Goal: Information Seeking & Learning: Learn about a topic

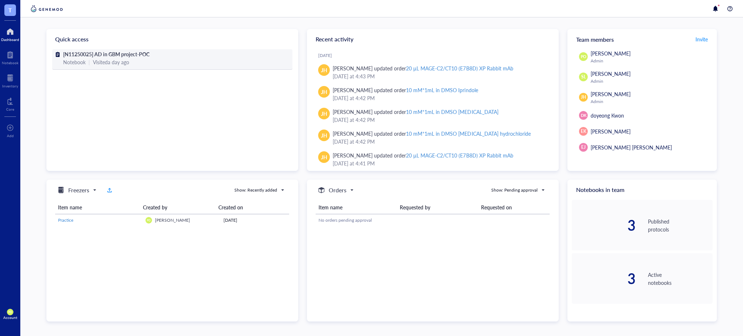
click at [103, 55] on span "[N11250025] AD in GBM project-POC" at bounding box center [106, 53] width 86 height 7
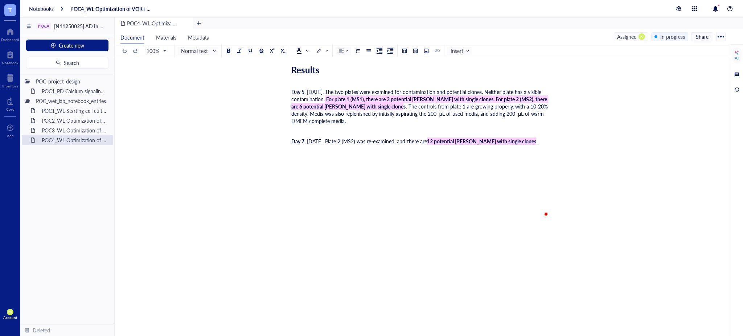
scroll to position [1990, 0]
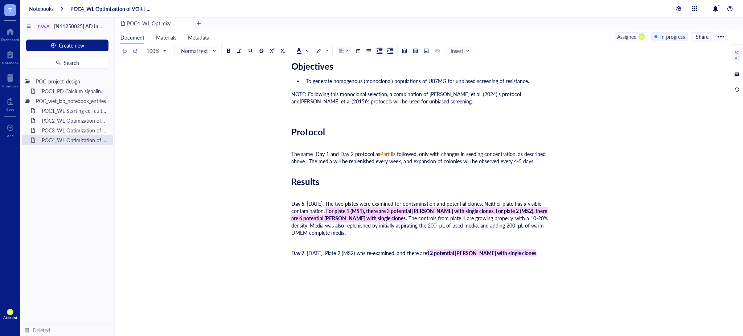
click at [537, 256] on div "Day 7 . [DATE]. Plate 2 (MS2) was re-examined, and there are 12 potential [PERS…" at bounding box center [420, 252] width 258 height 7
click at [314, 287] on div "﻿" at bounding box center [420, 283] width 258 height 7
click at [314, 275] on div "Day" at bounding box center [420, 273] width 258 height 7
click at [351, 277] on div "Day 12. [DATE]." at bounding box center [420, 273] width 258 height 7
drag, startPoint x: 353, startPoint y: 279, endPoint x: 338, endPoint y: 279, distance: 14.9
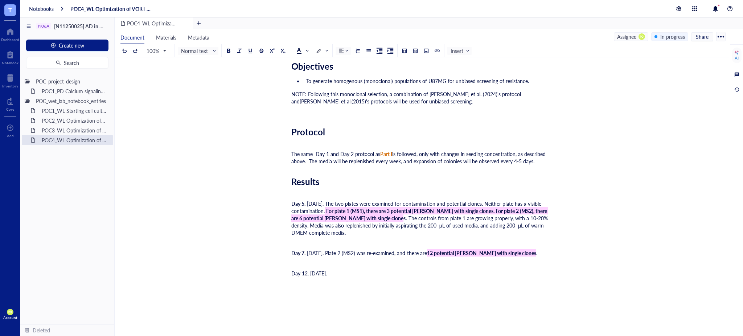
click at [338, 277] on div "Day 12. [DATE]." at bounding box center [420, 273] width 258 height 7
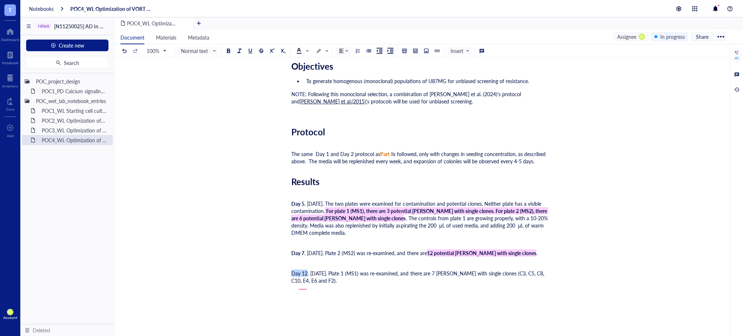
drag, startPoint x: 306, startPoint y: 276, endPoint x: 292, endPoint y: 275, distance: 14.9
click at [367, 260] on div at bounding box center [367, 260] width 5 height 5
click at [326, 284] on div "Day 12 . [DATE]. Plate 1 (MS1) was re-examined, and there are 7 [PERSON_NAME] w…" at bounding box center [420, 277] width 258 height 15
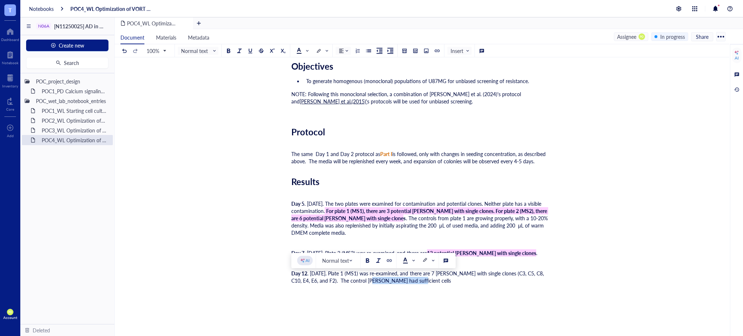
drag, startPoint x: 408, startPoint y: 288, endPoint x: 360, endPoint y: 286, distance: 48.7
click at [360, 284] on div "Day 12 . [DATE]. Plate 1 (MS1) was re-examined, and there are 7 [PERSON_NAME] w…" at bounding box center [420, 277] width 258 height 15
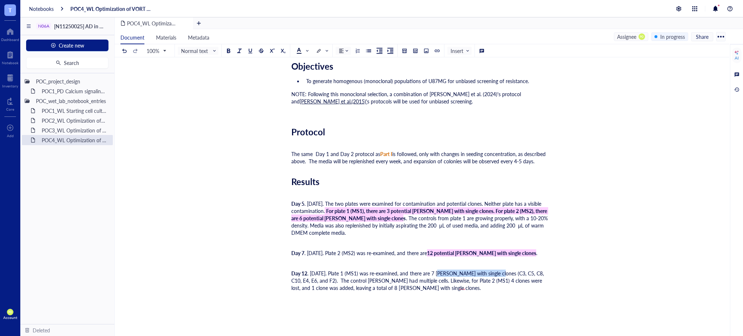
drag, startPoint x: 497, startPoint y: 279, endPoint x: 441, endPoint y: 276, distance: 56.3
click at [441, 276] on span ". [DATE]. Plate 1 (MS1) was re-examined, and there are 7 [PERSON_NAME] with sin…" at bounding box center [418, 281] width 254 height 22
drag, startPoint x: 368, startPoint y: 258, endPoint x: 396, endPoint y: 256, distance: 28.0
click at [369, 258] on div at bounding box center [367, 260] width 5 height 5
click at [395, 310] on div "To enrich screen reader interactions, please activate Accessibility in Grammarl…" at bounding box center [420, 311] width 258 height 15
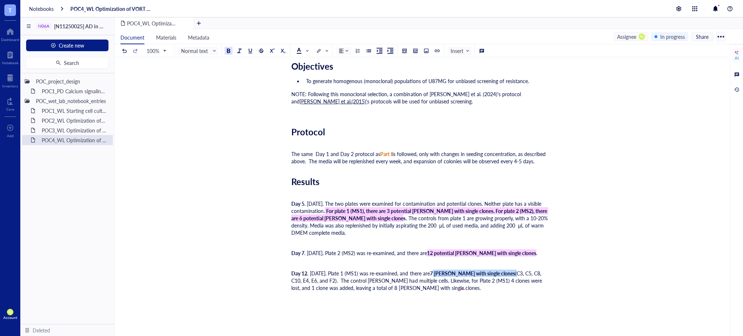
drag, startPoint x: 501, startPoint y: 278, endPoint x: 443, endPoint y: 277, distance: 58.0
click at [443, 277] on div "Day 12 . [DATE]. Plate 1 (MS1) was re-examined, and there are 7 [PERSON_NAME] w…" at bounding box center [420, 281] width 258 height 22
click at [575, 260] on div at bounding box center [574, 260] width 5 height 5
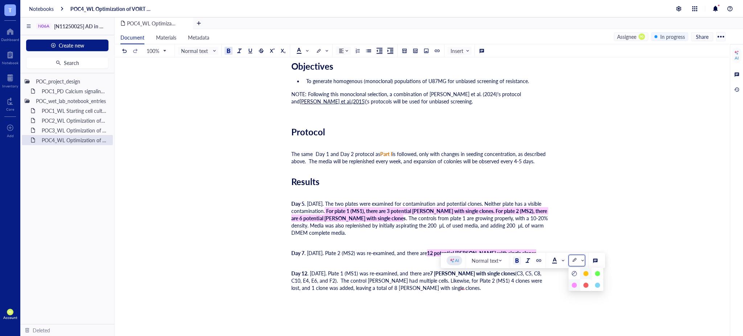
click at [576, 281] on div at bounding box center [574, 285] width 12 height 12
click at [484, 287] on span "(C3, C5, C8, C10, E4, E6, and F2). The control [PERSON_NAME] had multiple cells…" at bounding box center [418, 281] width 254 height 22
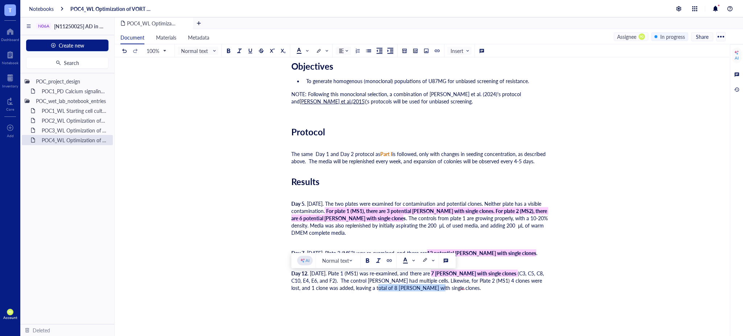
drag, startPoint x: 401, startPoint y: 292, endPoint x: 345, endPoint y: 294, distance: 55.5
click at [345, 291] on span "(C3, C5, C8, C10, E4, E6, and F2). The control [PERSON_NAME] had multiple cells…" at bounding box center [418, 281] width 254 height 22
click at [362, 259] on div at bounding box center [379, 260] width 36 height 15
click at [367, 259] on div at bounding box center [367, 260] width 5 height 5
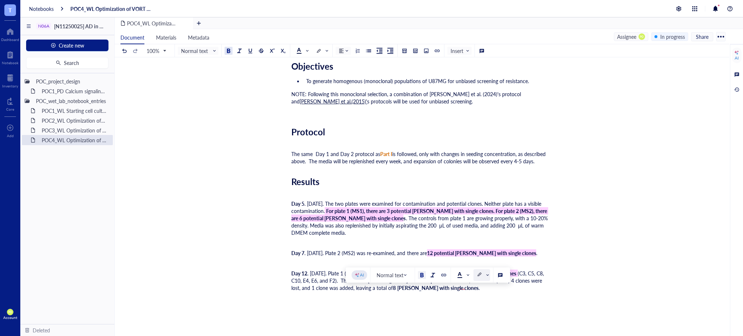
click at [479, 275] on div at bounding box center [479, 274] width 5 height 5
click at [424, 291] on div "Day 12 . [DATE]. Plate 1 (MS1) was re-examined, and there are 7 [PERSON_NAME] w…" at bounding box center [420, 281] width 258 height 22
click at [443, 287] on span "(C3, C5, C8, C10, E4, E6, and F2). The control [PERSON_NAME] had multiple cells…" at bounding box center [418, 281] width 254 height 22
click at [444, 291] on div "Day 12 . [DATE]. Plate 1 (MS1) was re-examined, and there are 7 [PERSON_NAME] w…" at bounding box center [420, 281] width 258 height 22
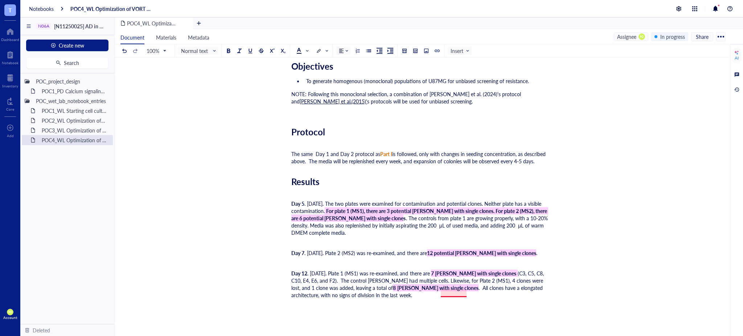
click at [452, 294] on span ". All clones have a elongated architecture, with no signs of division in the la…" at bounding box center [417, 291] width 253 height 15
click at [441, 295] on span ". All clones have an elongated architecture, with no signs of division in the l…" at bounding box center [419, 291] width 256 height 15
click at [386, 299] on div "Day 12 . [DATE]. Plate 1 (MS1) was re-examined, and there are 7 [PERSON_NAME] w…" at bounding box center [420, 284] width 258 height 29
click at [497, 292] on span ". All clones have an elongated architecture, with no signs of division in the l…" at bounding box center [419, 291] width 256 height 15
click at [434, 299] on div "Day 12 . [DATE]. Plate 1 (MS1) was re-examined, and there are 7 [PERSON_NAME] w…" at bounding box center [420, 284] width 258 height 29
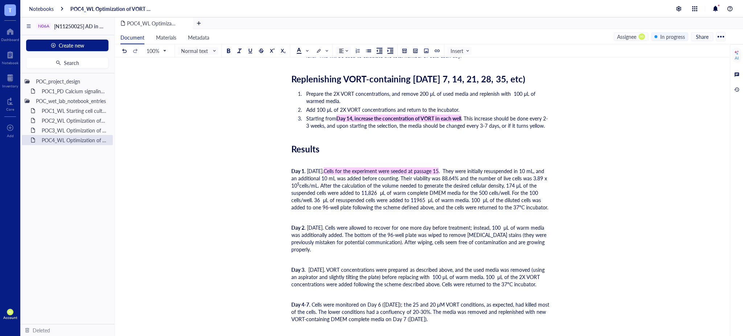
scroll to position [1531, 0]
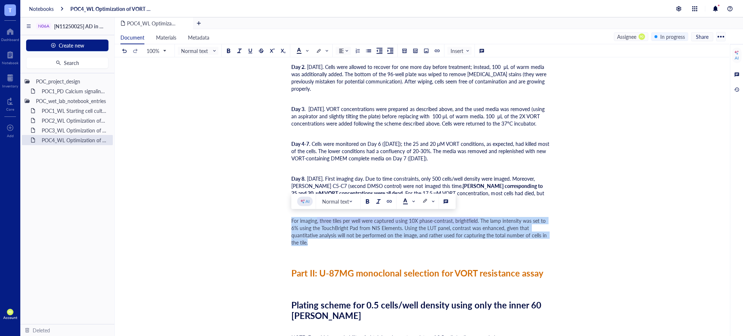
drag, startPoint x: 330, startPoint y: 241, endPoint x: 289, endPoint y: 219, distance: 46.7
click at [310, 48] on div at bounding box center [301, 51] width 17 height 8
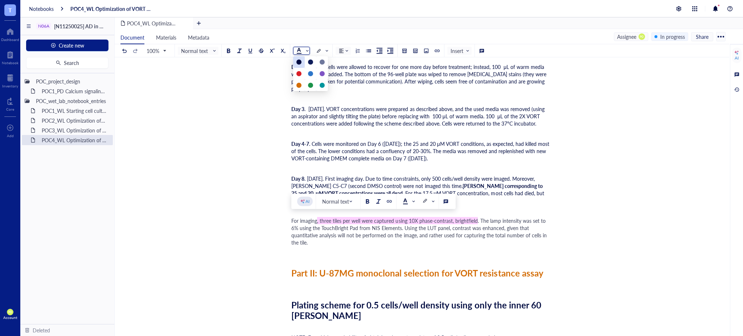
click at [300, 63] on div at bounding box center [298, 61] width 5 height 5
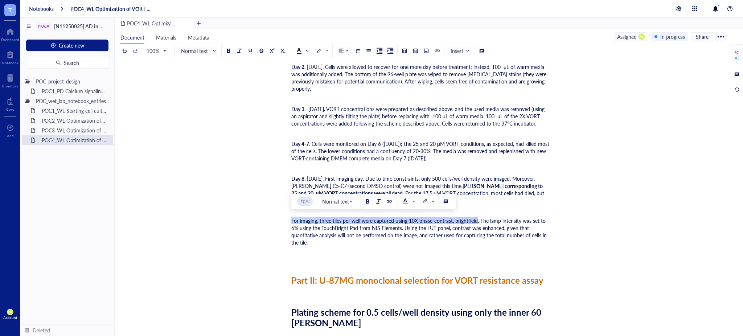
click at [317, 244] on div "For imaging , three tiles per well were captured using 10X phase-contrast, brig…" at bounding box center [420, 235] width 258 height 36
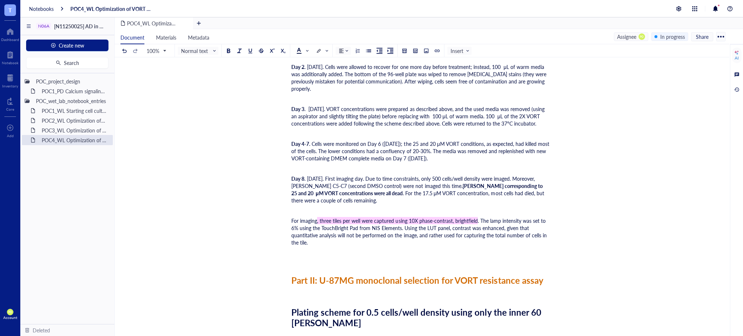
click at [300, 248] on div "For imaging , three tiles per well were captured using 10X phase-contrast, brig…" at bounding box center [420, 235] width 258 height 36
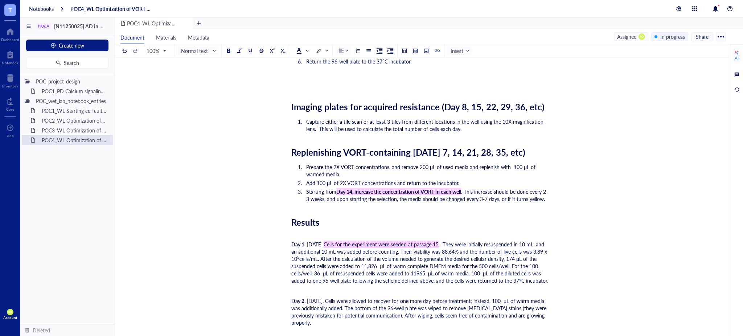
scroll to position [1156, 0]
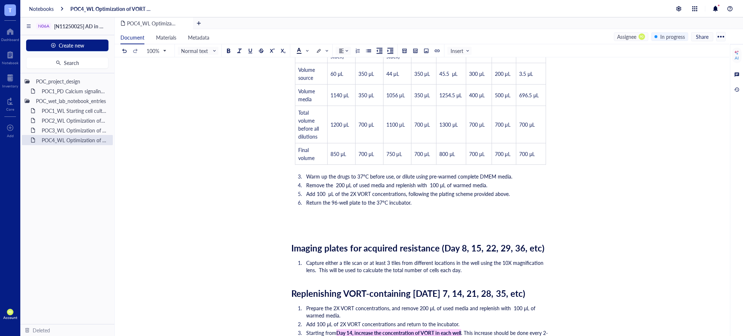
click at [476, 287] on span "Replenishing VORT-containing [DATE] 7, 14, 21, 28, 35, etc)" at bounding box center [408, 293] width 234 height 12
click at [477, 242] on span "Imaging plates for acquired resistance (Day 8, 15, 22, 29, 36, etc)" at bounding box center [417, 248] width 253 height 12
click at [489, 226] on div "Researcher: [PERSON_NAME] Principal investigator: [PERSON_NAME] Date: [DATE] to…" at bounding box center [420, 179] width 258 height 2439
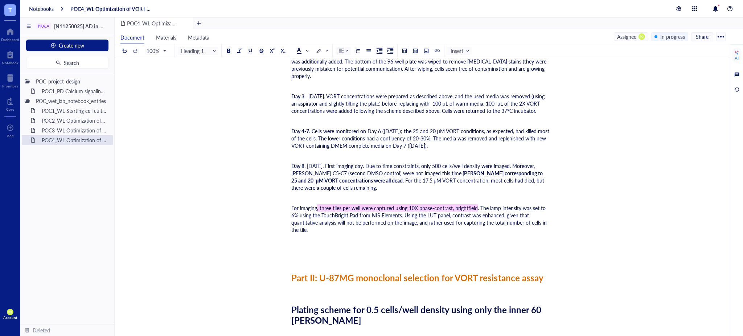
scroll to position [1559, 0]
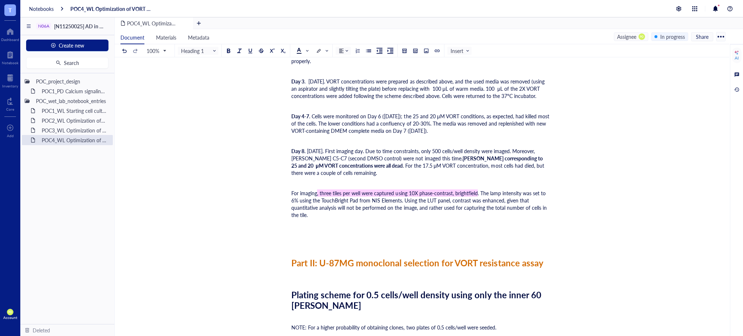
drag, startPoint x: 289, startPoint y: 231, endPoint x: 347, endPoint y: 230, distance: 58.0
drag, startPoint x: 292, startPoint y: 229, endPoint x: 374, endPoint y: 235, distance: 82.6
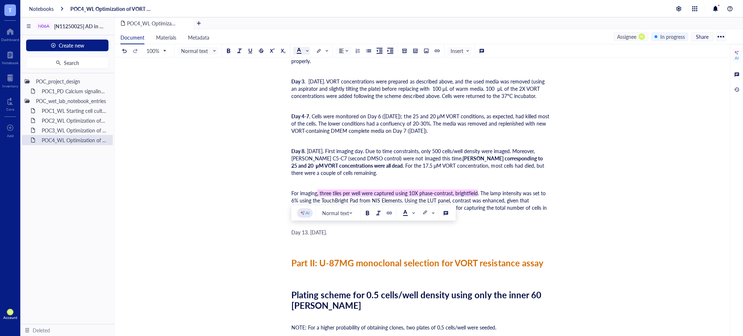
click at [298, 46] on input "search" at bounding box center [299, 50] width 7 height 11
click at [300, 63] on div at bounding box center [298, 61] width 5 height 5
click at [327, 231] on span "Day 13. [DATE]." at bounding box center [309, 232] width 36 height 7
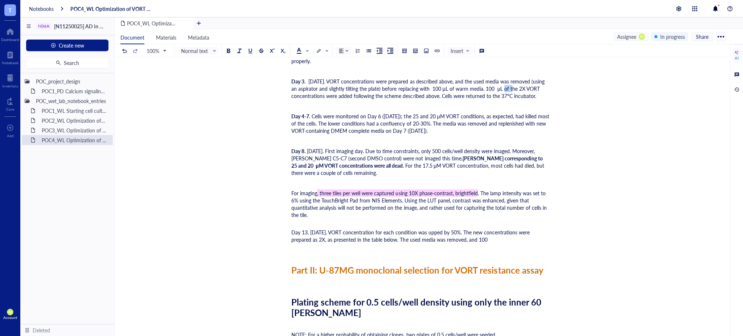
click at [507, 79] on span ". [DATE]. VORT concentrations were prepared as described above, and the used me…" at bounding box center [418, 89] width 255 height 22
copy span "μL"
click at [492, 238] on div "Day 13. [DATE]. VORT concentration for each condition was upped by 50%. The new…" at bounding box center [420, 236] width 258 height 15
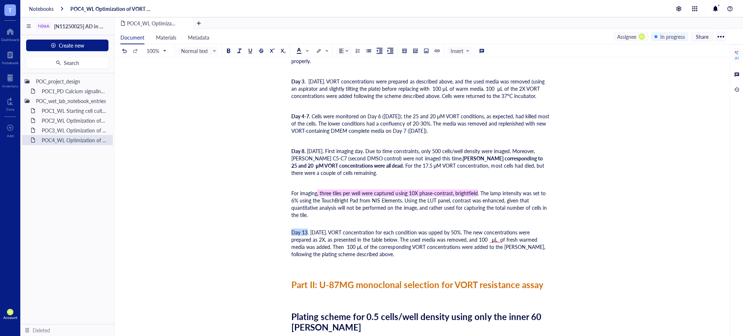
click at [367, 212] on div at bounding box center [367, 212] width 5 height 5
click at [364, 250] on div "Day 13. [DATE]. VORT concentration for each condition was upped by 50%. The new…" at bounding box center [420, 243] width 258 height 29
click at [494, 239] on span ". [DATE]. VORT concentration for each condition was upped by 50%. The new conce…" at bounding box center [418, 243] width 255 height 29
click at [488, 237] on span ". [DATE]. VORT concentration for each condition was upped by 50%. The new conce…" at bounding box center [418, 243] width 255 height 29
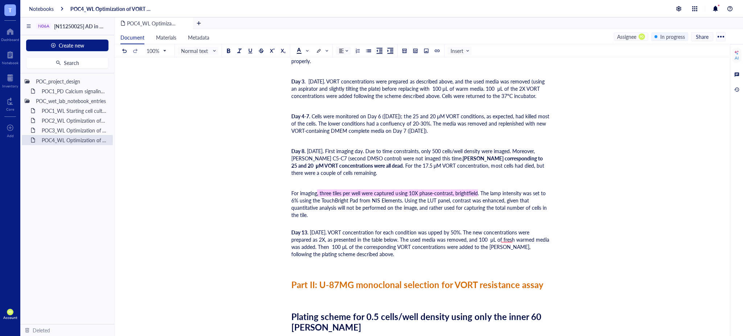
click at [377, 250] on div "Day 13 . [DATE]. VORT concentration for each condition was upped by 50%. The ne…" at bounding box center [420, 243] width 258 height 29
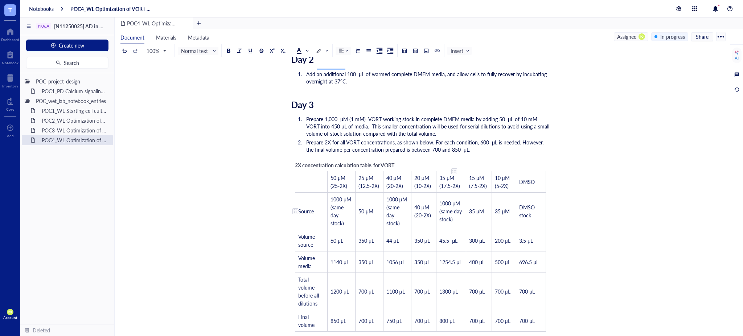
scroll to position [995, 0]
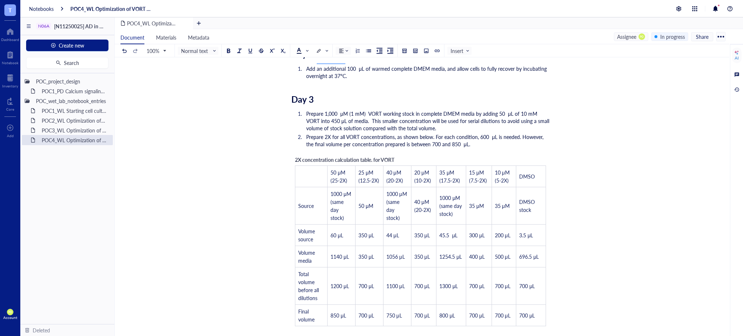
click at [326, 156] on span "2X concentration calculation table. for VORT" at bounding box center [344, 159] width 99 height 7
click at [299, 156] on span "2X concentration calculation table. for VORT" at bounding box center [344, 159] width 99 height 7
drag, startPoint x: 294, startPoint y: 148, endPoint x: 521, endPoint y: 306, distance: 276.2
click at [521, 306] on div "2X concentration calculation table. for VORT ﻿ 50 μM (25-2X) 25 μM (12.5-2X) 40…" at bounding box center [420, 241] width 258 height 178
click at [581, 322] on div "POC4_WL Optimization of VORT resistance assay on U87MG cell line + monoclonal s…" at bounding box center [421, 331] width 612 height 2502
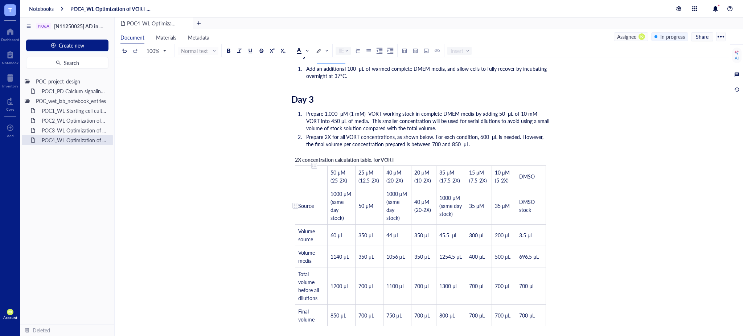
click at [300, 202] on td "Source" at bounding box center [311, 205] width 32 height 37
drag, startPoint x: 295, startPoint y: 147, endPoint x: 387, endPoint y: 213, distance: 113.6
click at [387, 213] on div "2X concentration calculation table. for VORT ﻿ 50 μM (25-2X) 25 μM (12.5-2X) 40…" at bounding box center [420, 241] width 258 height 178
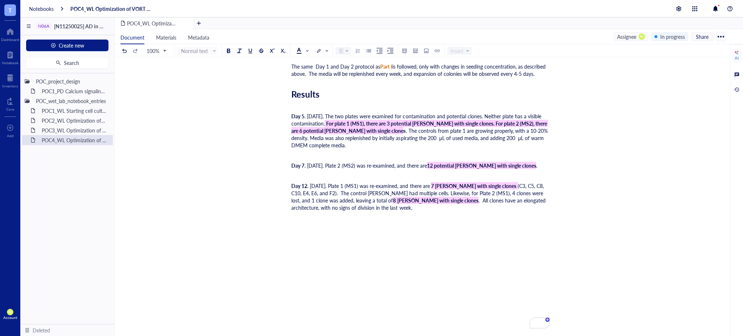
scroll to position [2123, 0]
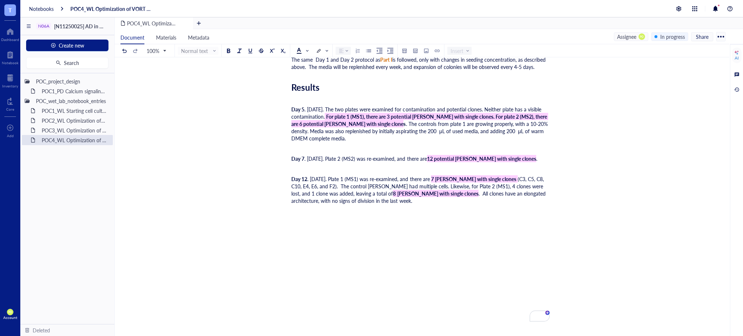
click at [322, 208] on div "﻿" at bounding box center [420, 210] width 258 height 7
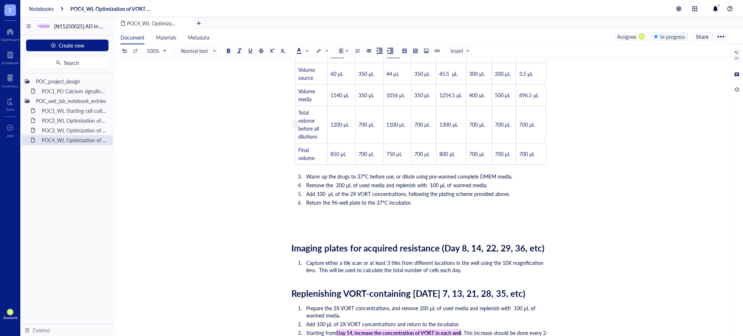
scroll to position [995, 0]
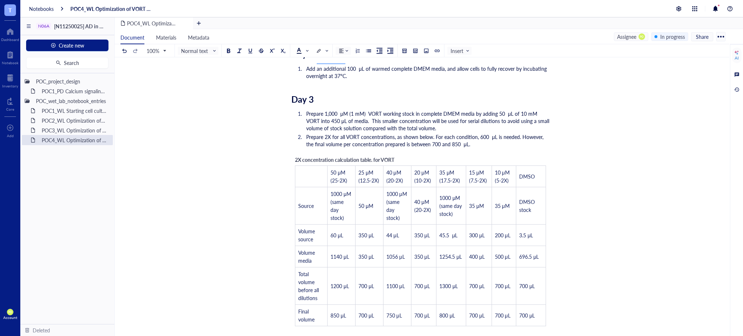
click at [305, 152] on div "2X concentration calculation table. for VORT ﻿ 50 μM (25-2X) 25 μM (12.5-2X) 40…" at bounding box center [420, 241] width 258 height 178
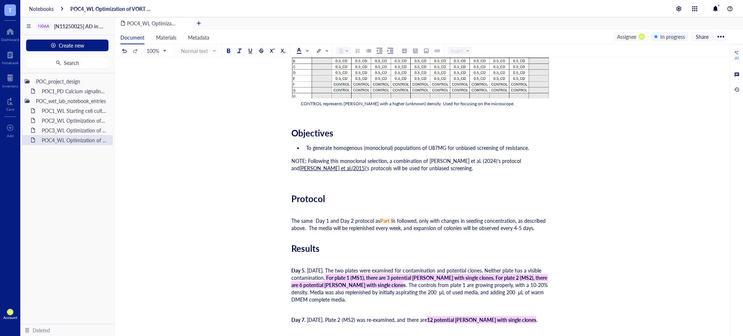
scroll to position [2225, 0]
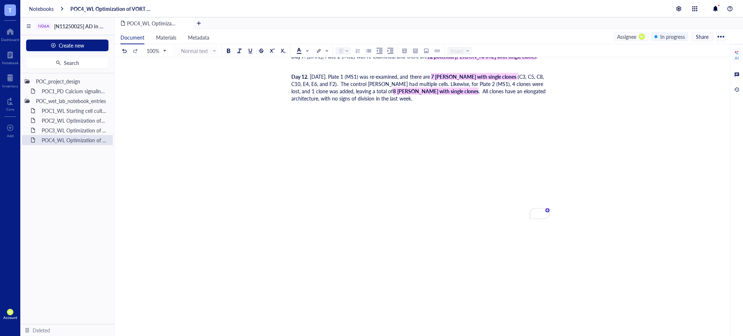
click at [304, 118] on div "To enrich screen reader interactions, please activate Accessibility in Grammarl…" at bounding box center [420, 122] width 258 height 15
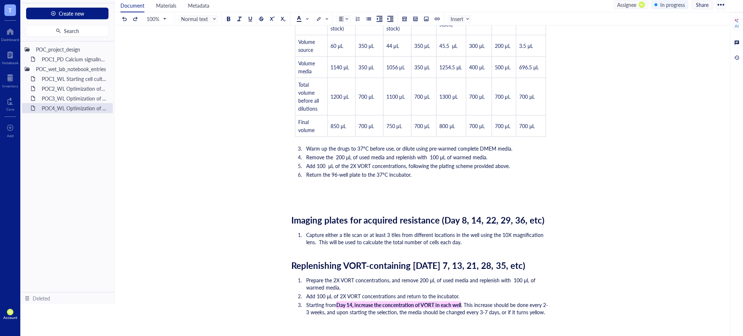
scroll to position [855, 0]
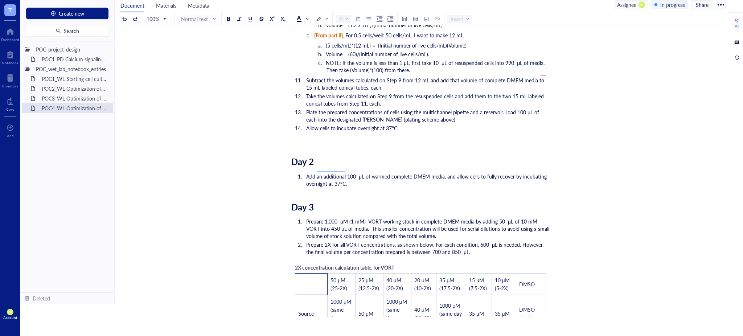
click at [308, 264] on span "2X concentration calculation table. for VORT" at bounding box center [344, 267] width 99 height 7
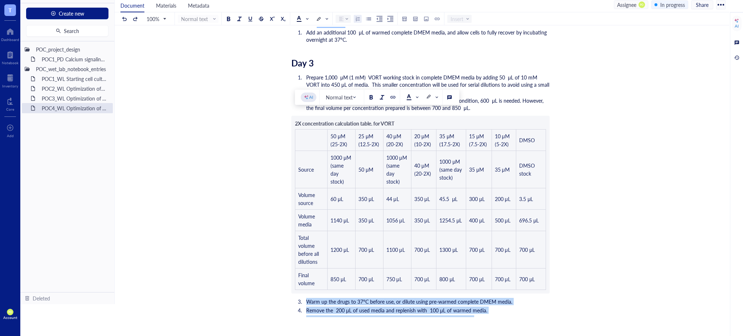
scroll to position [1018, 0]
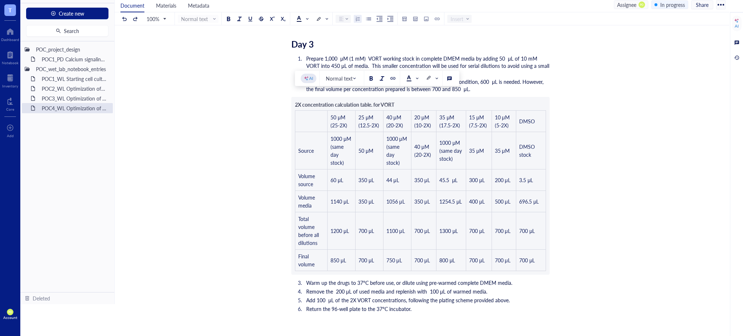
drag, startPoint x: 294, startPoint y: 256, endPoint x: 532, endPoint y: 244, distance: 239.0
click at [532, 244] on div "Researcher: [PERSON_NAME] Principal investigator: [PERSON_NAME] Date: [DATE] to…" at bounding box center [420, 296] width 258 height 2461
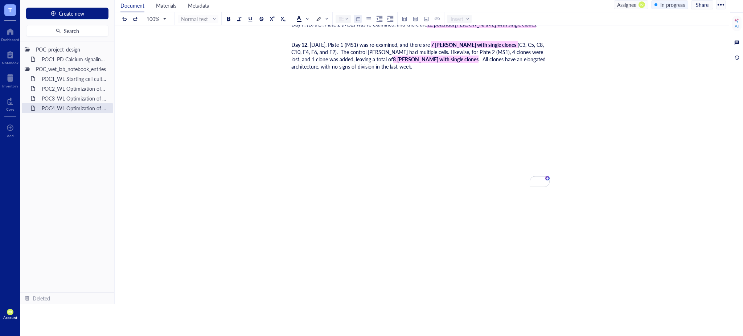
scroll to position [2064, 0]
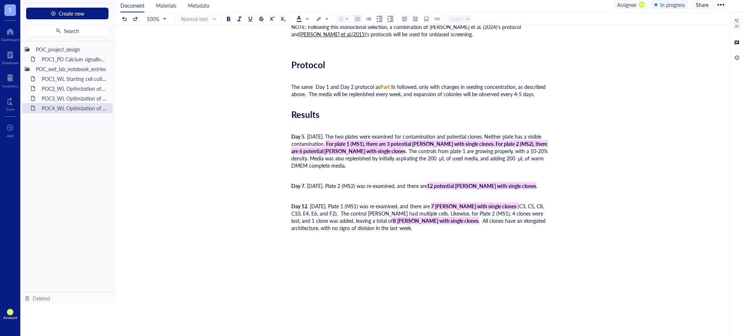
click at [311, 237] on div "﻿" at bounding box center [420, 237] width 258 height 7
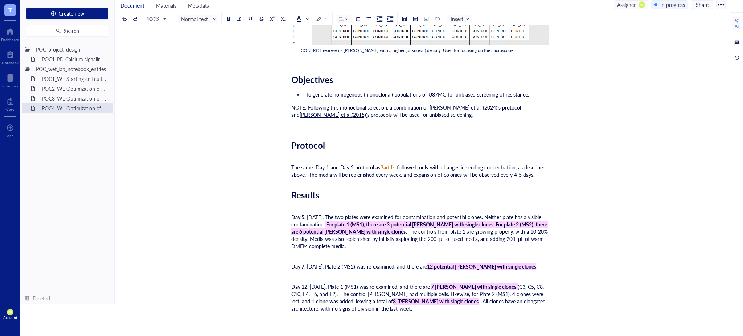
scroll to position [2145, 0]
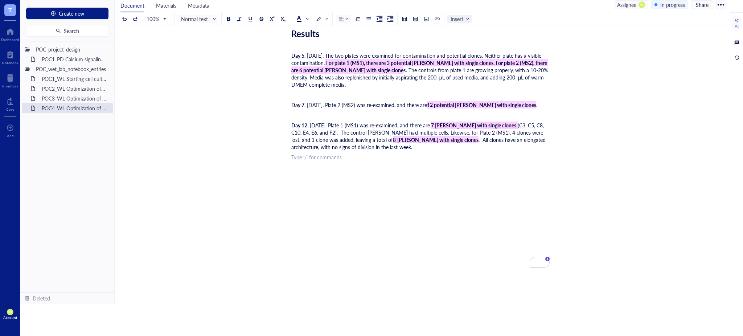
click at [456, 19] on span "Insert" at bounding box center [459, 19] width 19 height 7
click at [459, 18] on span "Insert" at bounding box center [459, 19] width 19 height 7
click at [406, 19] on div at bounding box center [404, 18] width 5 height 5
click at [433, 46] on td at bounding box center [435, 48] width 4 height 4
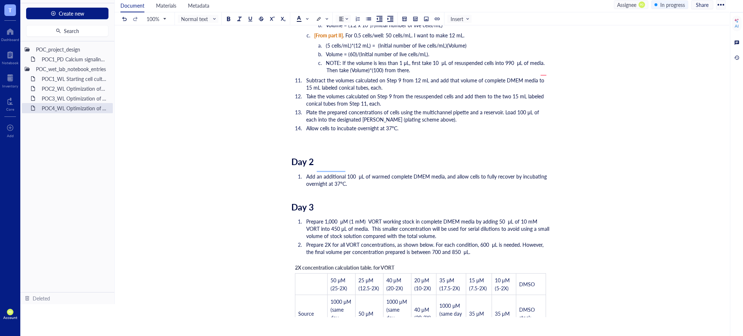
scroll to position [936, 0]
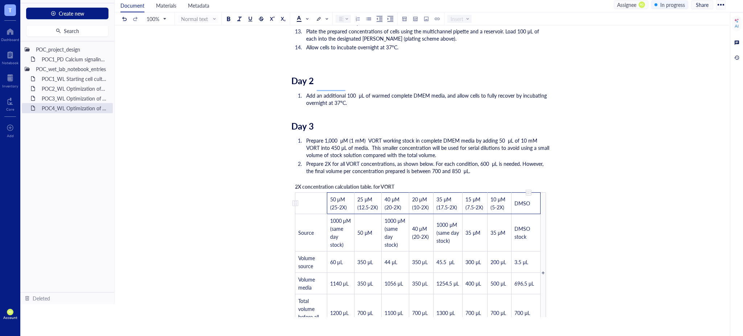
drag, startPoint x: 342, startPoint y: 194, endPoint x: 517, endPoint y: 199, distance: 174.9
click at [517, 199] on tr "﻿ 50 μM (25-2X) 25 μM (12.5-2X) 40 μM (20-2X) 20 μM (10-2X) 35 μM (17.5-2X) 15 …" at bounding box center [417, 203] width 245 height 21
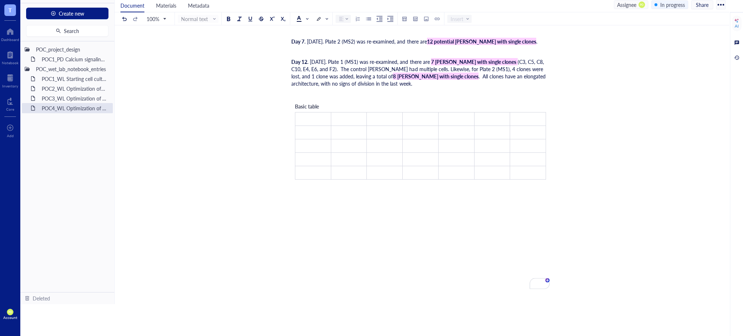
scroll to position [2225, 0]
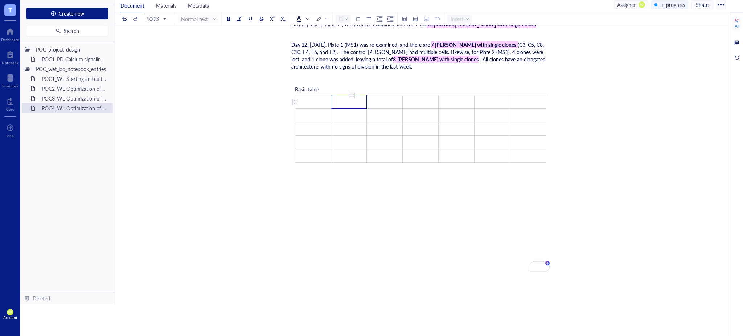
click at [346, 101] on td "﻿" at bounding box center [349, 101] width 36 height 13
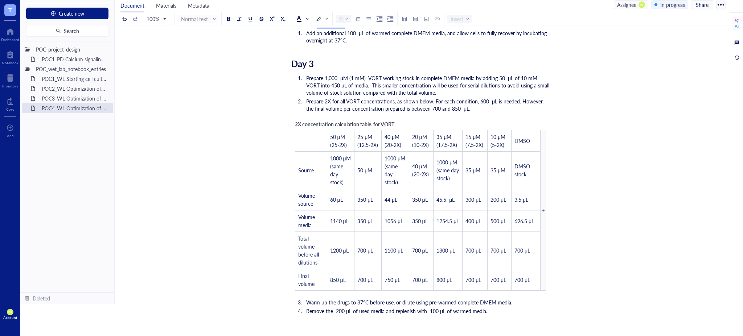
scroll to position [1016, 0]
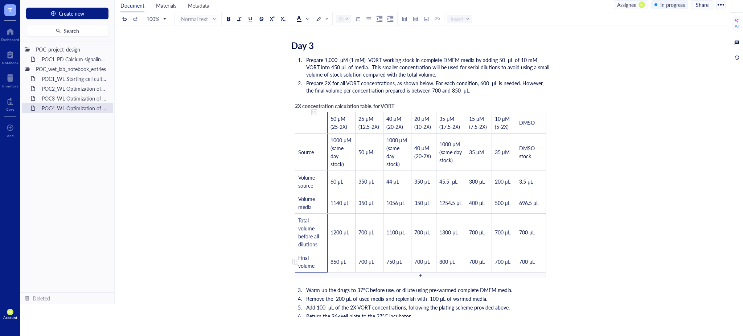
drag, startPoint x: 321, startPoint y: 118, endPoint x: 315, endPoint y: 250, distance: 132.2
click at [315, 250] on tbody "﻿ 50 μM (25-2X) 25 μM (12.5-2X) 40 μM (20-2X) 20 μM (10-2X) 35 μM (17.5-2X) 15 …" at bounding box center [420, 192] width 251 height 160
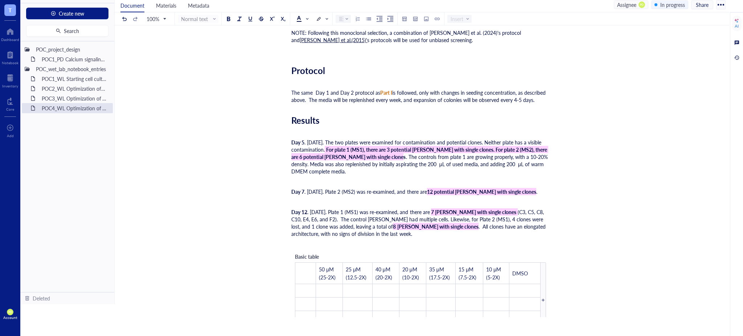
scroll to position [2225, 0]
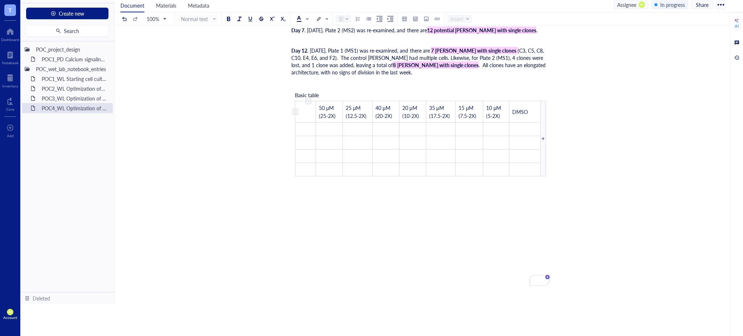
click at [299, 114] on td "﻿" at bounding box center [305, 111] width 21 height 21
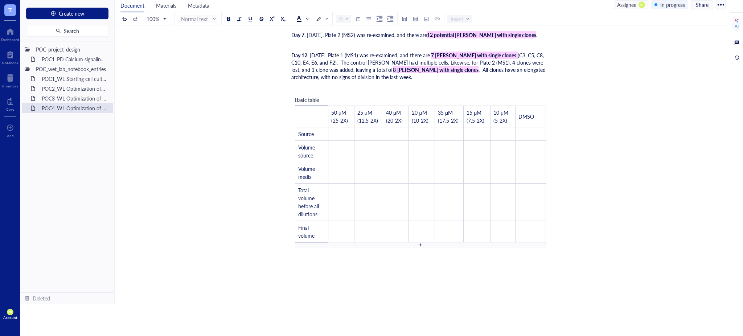
scroll to position [2296, 0]
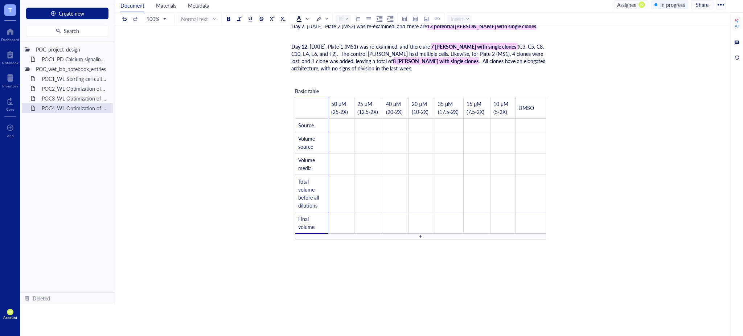
scroll to position [2215, 0]
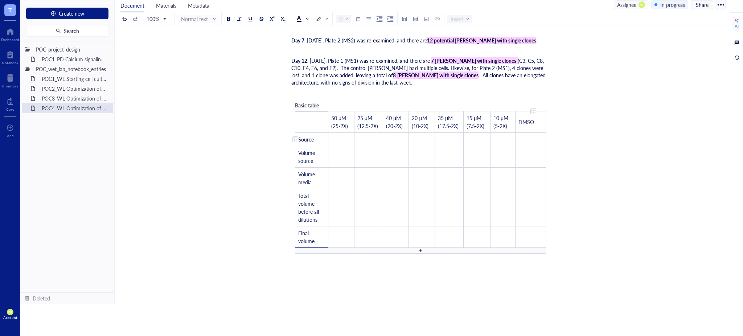
click at [540, 136] on td "﻿" at bounding box center [530, 138] width 30 height 13
click at [342, 119] on span "50 μM (25-2X)" at bounding box center [339, 121] width 17 height 15
click at [338, 120] on span "50 μM (25-2X)" at bounding box center [339, 121] width 17 height 15
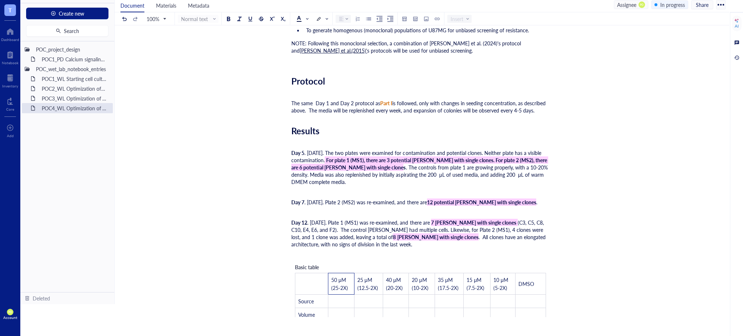
scroll to position [2054, 0]
click at [402, 234] on span ". All clones have an elongated architecture, with no signs of division in the l…" at bounding box center [419, 240] width 256 height 15
click at [409, 234] on span ".(C9, D1, D9, E5, E8, F3, F5, F9). All clones have an elongated architecture, w…" at bounding box center [416, 240] width 251 height 15
click at [419, 235] on span ".(C9, D1, D9, E5, E8, F3, F5, F9). All clones have an elongated architecture, w…" at bounding box center [416, 240] width 251 height 15
click at [426, 233] on span ".(C9, D1, D9, E5, E8, F3, F5, F9). All clones have an elongated architecture, w…" at bounding box center [416, 240] width 251 height 15
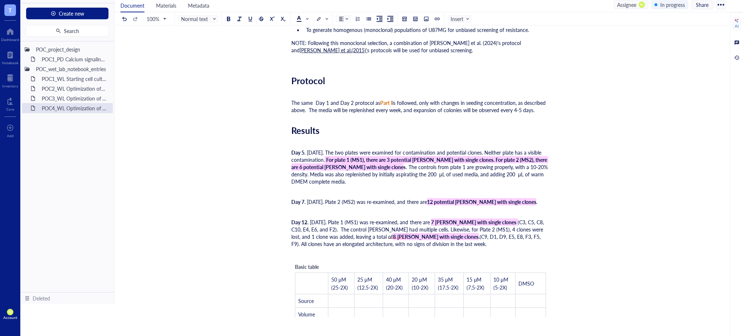
click at [436, 235] on span ".(C9, D1, D9, E5, E8, F3, F5, F9). All clones have an elongated architecture, w…" at bounding box center [416, 240] width 251 height 15
click at [443, 233] on span ".(C9, D1, D9, E5, E8, F3, F5, F9). All clones have an elongated architecture, w…" at bounding box center [416, 240] width 251 height 15
click at [449, 233] on span ".(C9, D1, D9, E5, E8, F3, F5, F9). All clones have an elongated architecture, w…" at bounding box center [416, 240] width 251 height 15
click at [459, 234] on span ".(C9, D1, D9, E5, E8, F3, F5, F9). All clones have an elongated architecture, w…" at bounding box center [416, 240] width 251 height 15
click at [469, 233] on span ".(C9, D1, D9, E5, E8, F3, F5, F9). All clones have an elongated architecture, w…" at bounding box center [416, 240] width 251 height 15
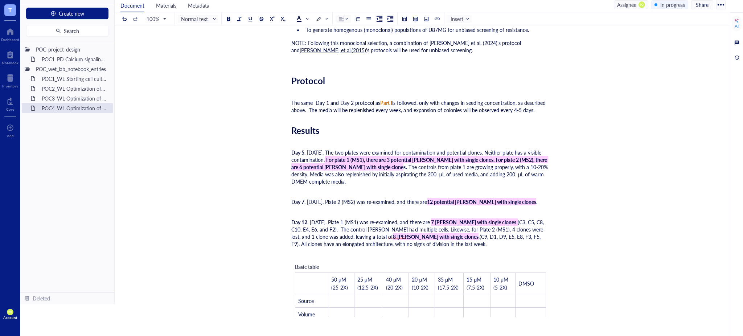
click at [431, 240] on div "Day 12 . [DATE]. Plate 1 (MS1) was re-examined, and there are 7 [PERSON_NAME] w…" at bounding box center [420, 232] width 258 height 29
click at [406, 236] on span "(C9, D1, D9, E5, E8, F3, F5, F9). All clones have an elongated architecture, wi…" at bounding box center [420, 240] width 259 height 15
click at [428, 243] on div "Day 12 . [DATE]. Plate 1 (MS1) was re-examined, and there are 7 [PERSON_NAME] w…" at bounding box center [420, 232] width 258 height 29
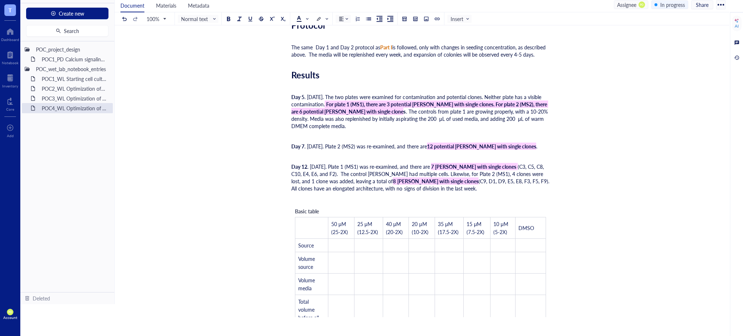
scroll to position [2134, 0]
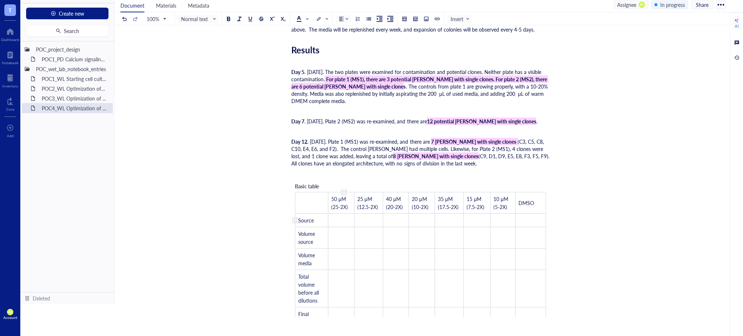
click at [338, 215] on td "﻿" at bounding box center [341, 219] width 26 height 13
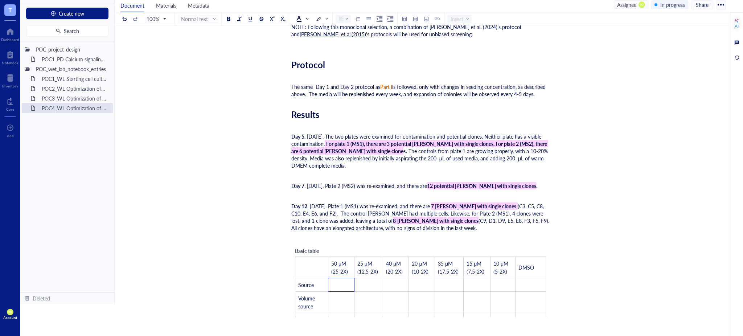
scroll to position [2054, 0]
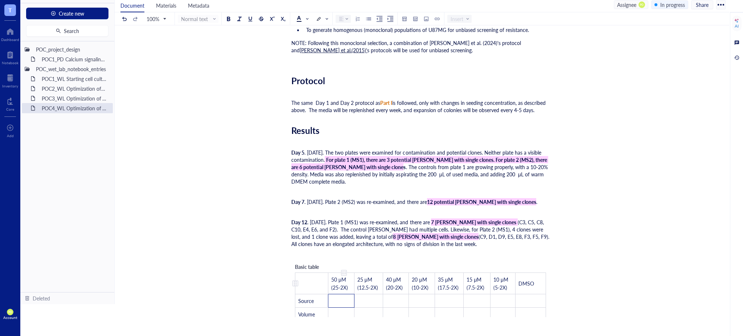
drag, startPoint x: 337, startPoint y: 282, endPoint x: 340, endPoint y: 287, distance: 5.5
click at [337, 283] on span "50 μM (25-2X)" at bounding box center [339, 283] width 17 height 15
click at [340, 285] on span "50 μM (25-2X)" at bounding box center [339, 283] width 17 height 15
click at [338, 276] on span "50 μM (37.5-2X)" at bounding box center [341, 283] width 21 height 15
click at [370, 286] on span "25 μM (12.5-2X)" at bounding box center [369, 283] width 21 height 15
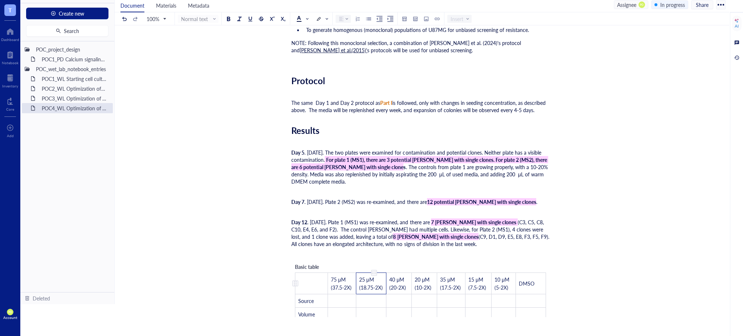
click at [365, 276] on span "25 μM (18.75-2X)" at bounding box center [371, 283] width 24 height 15
click at [396, 286] on span "40 μM (20-2X)" at bounding box center [397, 283] width 17 height 15
click at [395, 278] on span "40 μM (30-2X)" at bounding box center [397, 283] width 17 height 15
click at [422, 240] on div "Day 12 . [DATE]. Plate 1 (MS1) was re-examined, and there are 7 [PERSON_NAME] w…" at bounding box center [420, 232] width 258 height 29
click at [422, 286] on span "20 μM (10-2X)" at bounding box center [423, 283] width 17 height 15
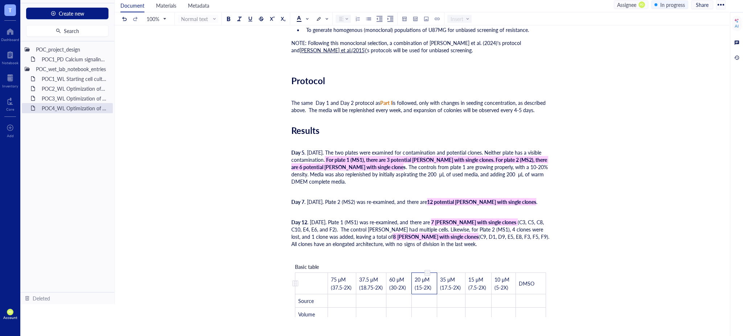
click at [419, 276] on span "20 μM (15-2X)" at bounding box center [423, 283] width 17 height 15
click at [452, 284] on span "35 μM (17.5-2X)" at bounding box center [450, 283] width 21 height 15
click at [444, 276] on span "35 μM (26.25-2X)" at bounding box center [451, 283] width 24 height 15
click at [446, 277] on span "35 μM (26.25-2X)" at bounding box center [451, 283] width 24 height 15
click at [476, 284] on span "15 μM (7.5-2X)" at bounding box center [478, 283] width 18 height 15
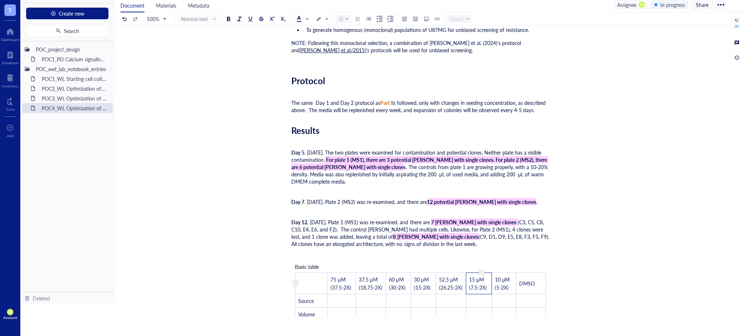
click at [477, 284] on span "15 μM (7.5-2X)" at bounding box center [478, 283] width 18 height 15
click at [473, 277] on span "15 μM (11.25-2X)" at bounding box center [474, 287] width 16 height 23
click at [502, 292] on span "10 μM (5-2X)" at bounding box center [504, 287] width 16 height 15
click at [501, 281] on span "10 μM (7.5-2X)" at bounding box center [503, 287] width 18 height 15
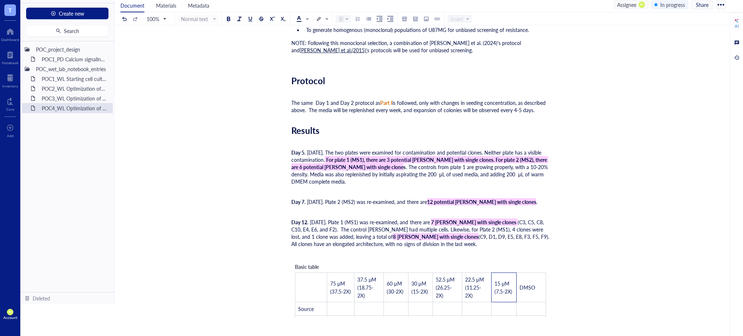
click at [394, 253] on div "﻿" at bounding box center [420, 253] width 258 height 7
click at [321, 263] on div "Basic table" at bounding box center [320, 267] width 51 height 8
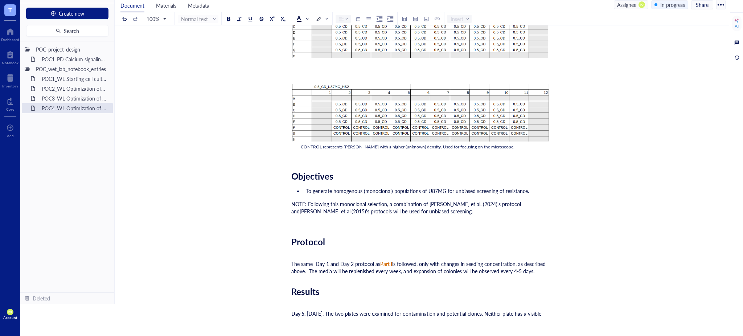
scroll to position [2215, 0]
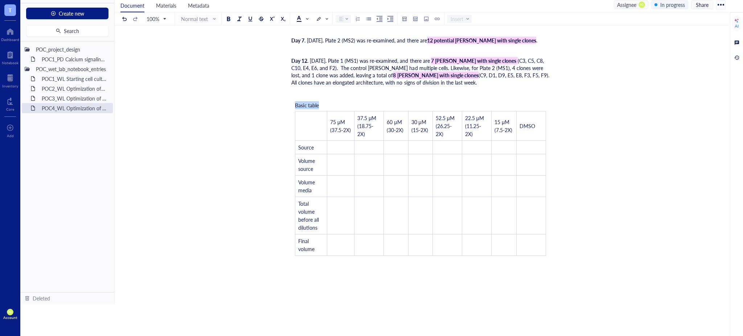
drag, startPoint x: 319, startPoint y: 102, endPoint x: 296, endPoint y: 99, distance: 23.0
click at [296, 102] on span "Basic table" at bounding box center [307, 105] width 24 height 7
click at [307, 102] on span "D12_50%_increased_VORT_concentrations" at bounding box center [344, 105] width 99 height 7
click at [320, 102] on span "D12 50%_increased_VORT_concentrations" at bounding box center [343, 105] width 97 height 7
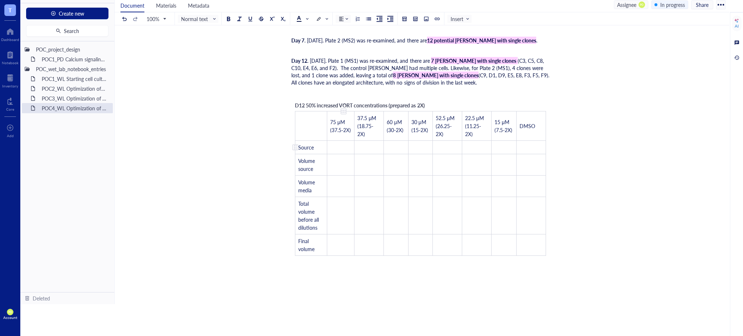
click at [344, 147] on td "﻿" at bounding box center [340, 146] width 27 height 13
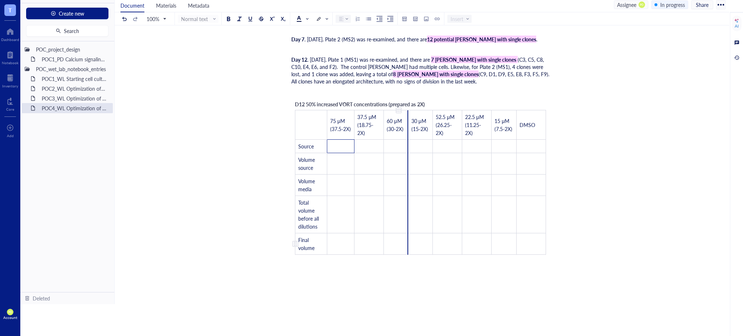
scroll to position [2232, 0]
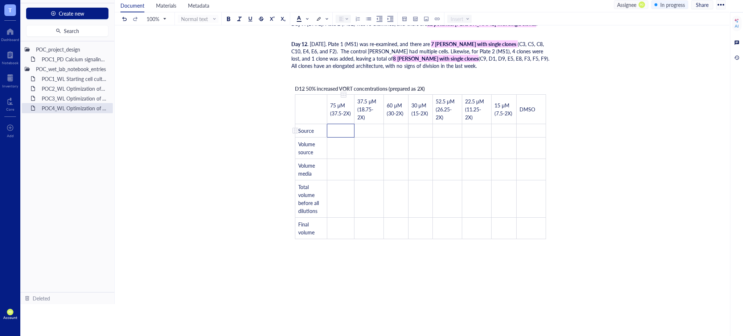
drag, startPoint x: 543, startPoint y: 252, endPoint x: 347, endPoint y: 123, distance: 235.0
click at [293, 82] on div "D12 50% increased VORT concentrations (prepared as 2X)  75 μM (37.5-2X) 37.5 μ…" at bounding box center [420, 162] width 258 height 162
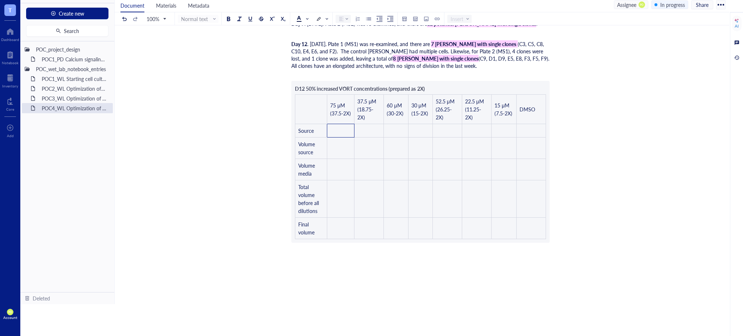
drag, startPoint x: 294, startPoint y: 82, endPoint x: 300, endPoint y: 41, distance: 41.5
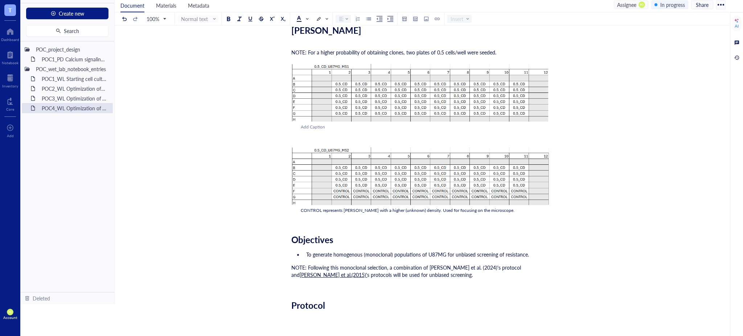
scroll to position [1587, 0]
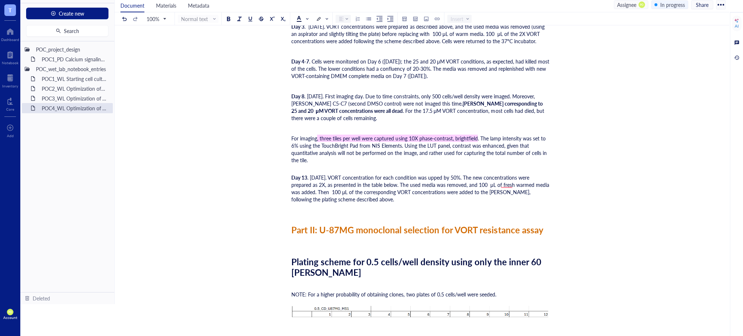
click at [355, 201] on div "Day 13 . [DATE]. VORT concentration for each condition was upped by 50%. The ne…" at bounding box center [420, 188] width 258 height 29
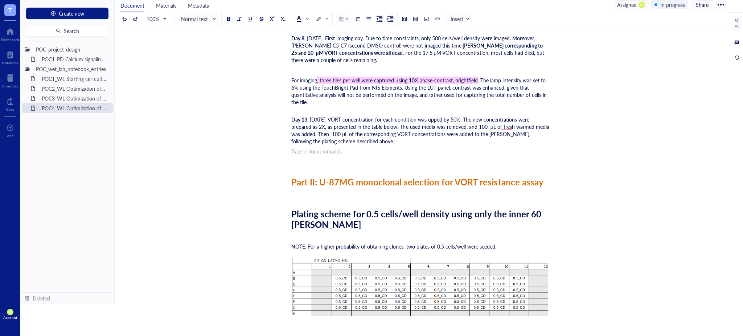
scroll to position [1543, 0]
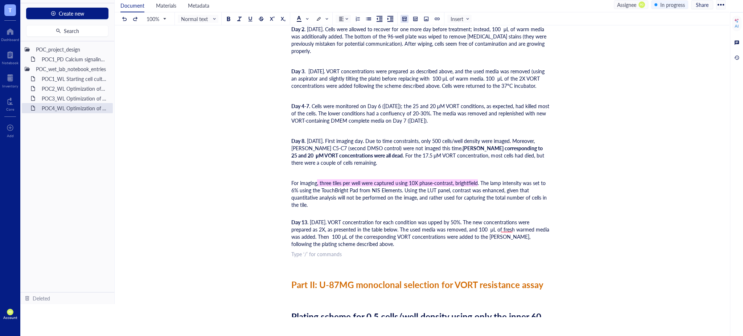
click at [407, 16] on div at bounding box center [404, 18] width 5 height 5
click at [443, 52] on td at bounding box center [445, 53] width 4 height 4
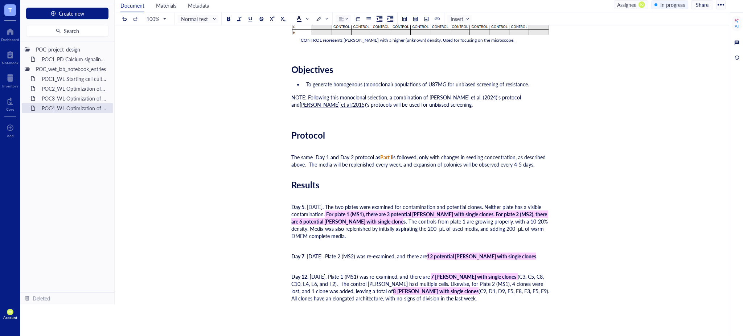
scroll to position [2268, 0]
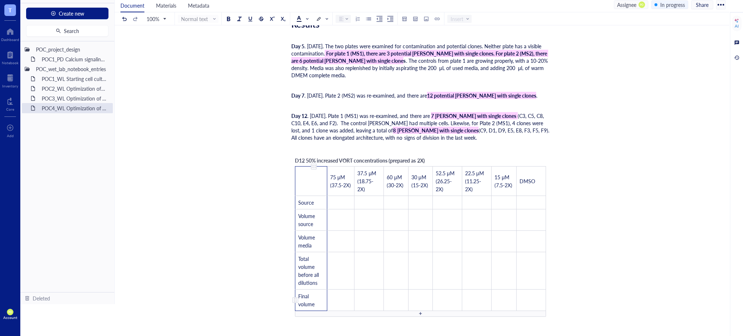
drag, startPoint x: 314, startPoint y: 180, endPoint x: 317, endPoint y: 300, distance: 120.1
click at [317, 300] on tbody "75 μM (37.5-2X) 37.5 μM (18.75-2X) 60 μM (30-2X) 30 μM (15-2X) 52.5 μM (26.25-2…" at bounding box center [420, 238] width 251 height 144
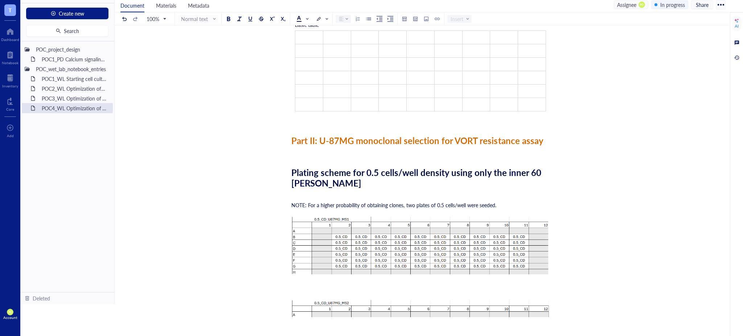
scroll to position [1624, 0]
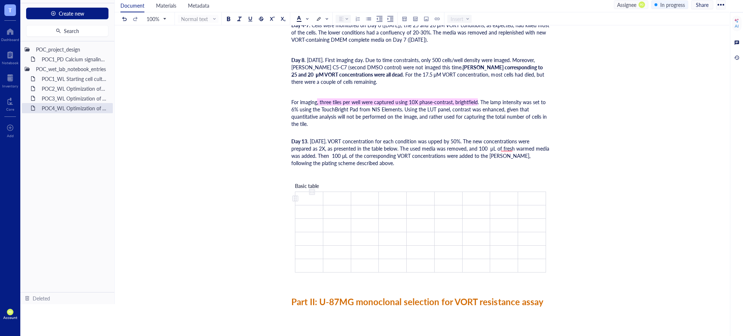
click at [305, 192] on td "﻿" at bounding box center [309, 198] width 28 height 13
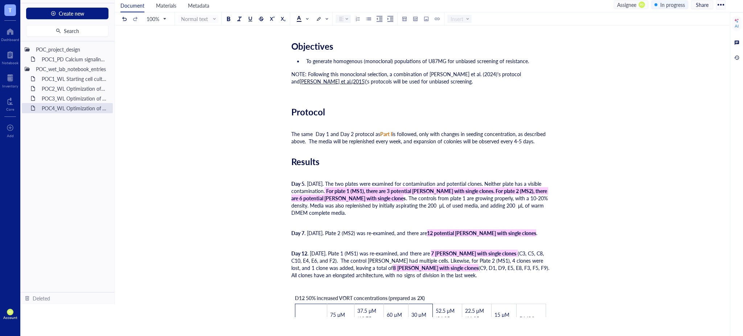
scroll to position [2168, 0]
drag, startPoint x: 463, startPoint y: 142, endPoint x: 497, endPoint y: 146, distance: 34.0
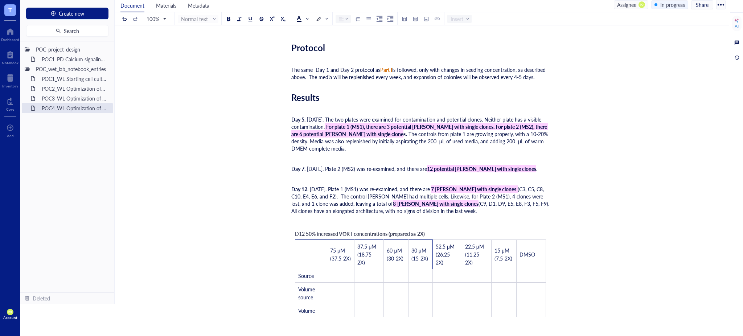
scroll to position [2249, 0]
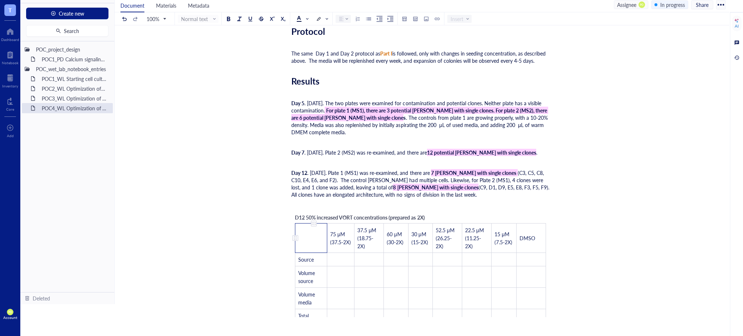
click at [310, 227] on td "To enrich screen reader interactions, please activate Accessibility in Grammarl…" at bounding box center [311, 237] width 32 height 29
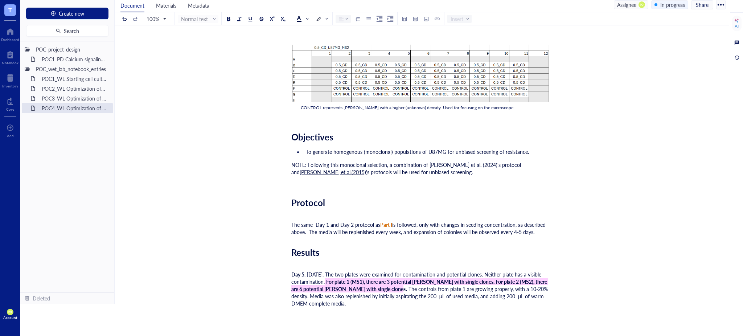
drag, startPoint x: 349, startPoint y: 232, endPoint x: 485, endPoint y: 220, distance: 136.9
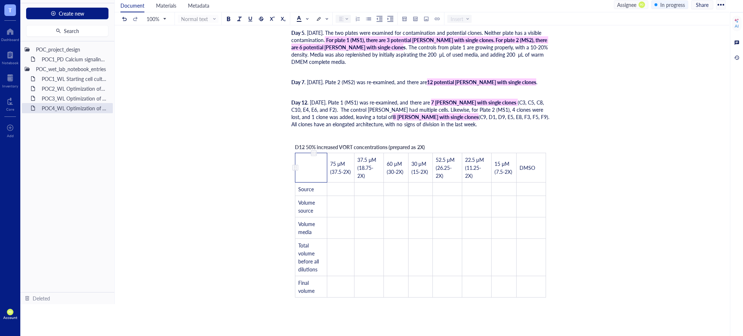
click at [305, 170] on td "To enrich screen reader interactions, please activate Accessibility in Grammarl…" at bounding box center [311, 167] width 32 height 29
drag, startPoint x: 309, startPoint y: 174, endPoint x: 529, endPoint y: 171, distance: 219.8
click at [529, 171] on tr "75 μM (37.5-2X) 37.5 μM (18.75-2X) 60 μM (30-2X) 30 μM (15-2X) 52.5 μM (26.25-2…" at bounding box center [417, 167] width 245 height 29
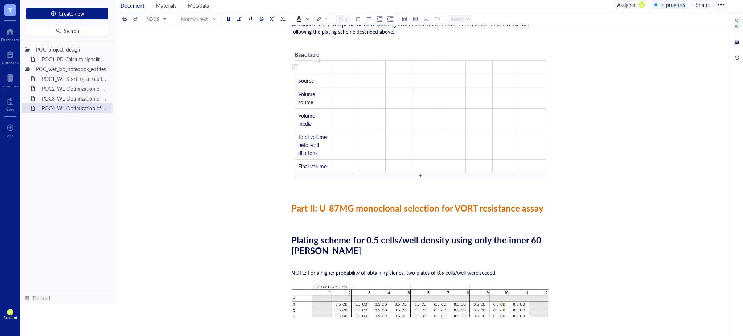
click at [317, 68] on td "To enrich screen reader interactions, please activate Accessibility in Grammarl…" at bounding box center [313, 66] width 37 height 13
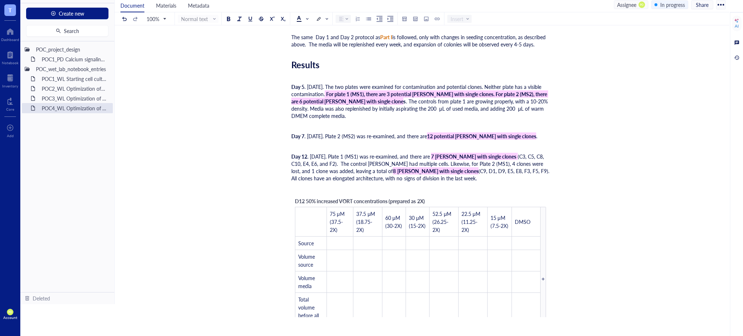
scroll to position [2311, 0]
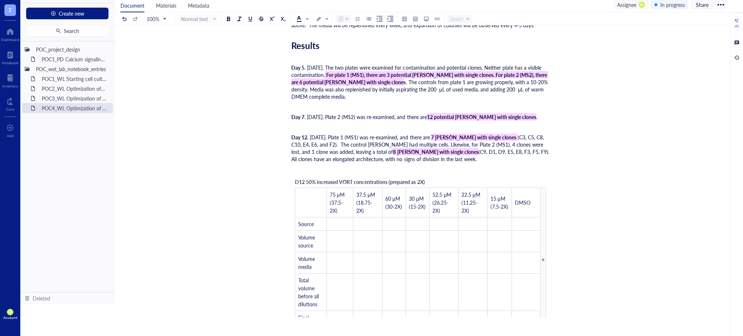
click at [374, 178] on span "D12 50% increased VORT concentrations (prepared as 2X)" at bounding box center [360, 181] width 130 height 7
drag, startPoint x: 427, startPoint y: 178, endPoint x: 284, endPoint y: 178, distance: 142.5
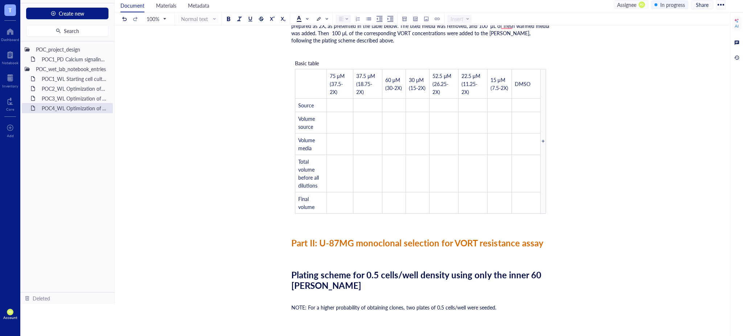
scroll to position [1666, 0]
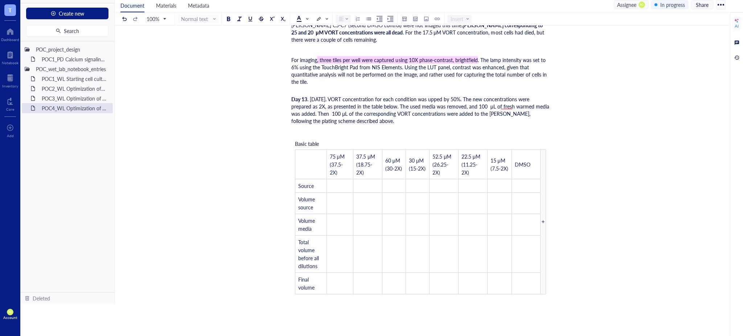
click at [300, 144] on span "Basic table" at bounding box center [307, 143] width 24 height 7
drag, startPoint x: 306, startPoint y: 142, endPoint x: 295, endPoint y: 142, distance: 11.6
click at [295, 142] on div "Basic table" at bounding box center [320, 144] width 51 height 8
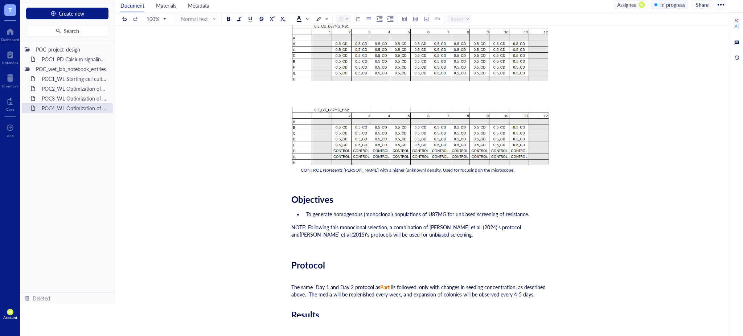
scroll to position [2391, 0]
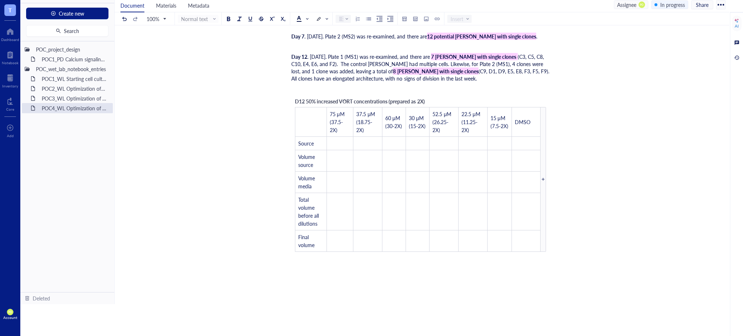
click at [399, 95] on div "D12 50% increased VORT concentrations (prepared as 2X)  75 μM (37.5-2X) 37.5 μ…" at bounding box center [420, 175] width 258 height 162
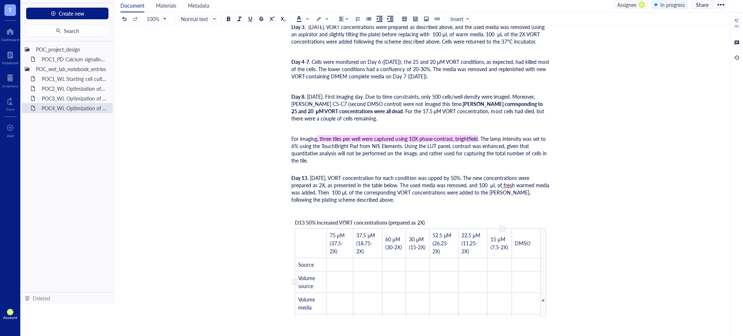
scroll to position [1748, 0]
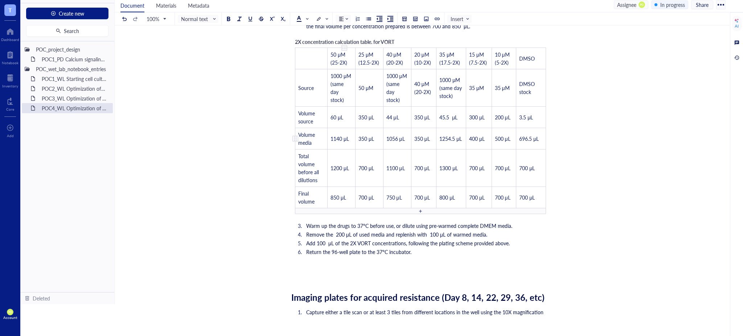
scroll to position [1023, 0]
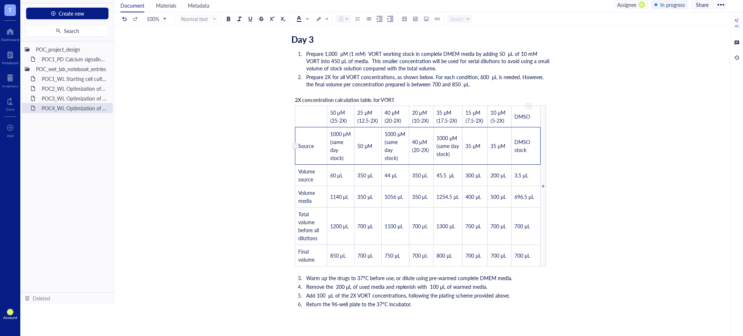
drag, startPoint x: 393, startPoint y: 144, endPoint x: 528, endPoint y: 145, distance: 135.7
click at [528, 145] on tr "Source 1000 μM (same day stock) 50 μM 1000 μM (same day stock) 40 μM (20-2X) 10…" at bounding box center [417, 145] width 245 height 37
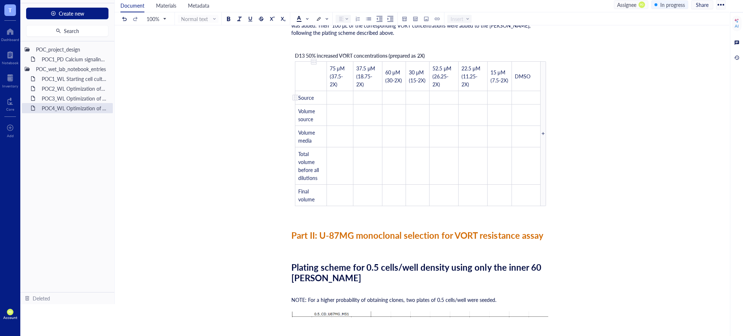
click at [313, 97] on span "Source" at bounding box center [306, 97] width 16 height 7
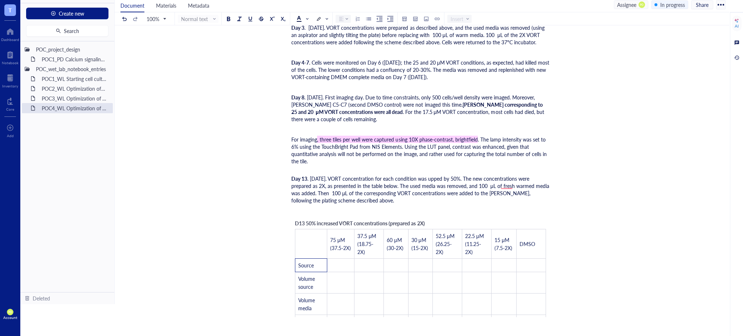
scroll to position [1576, 0]
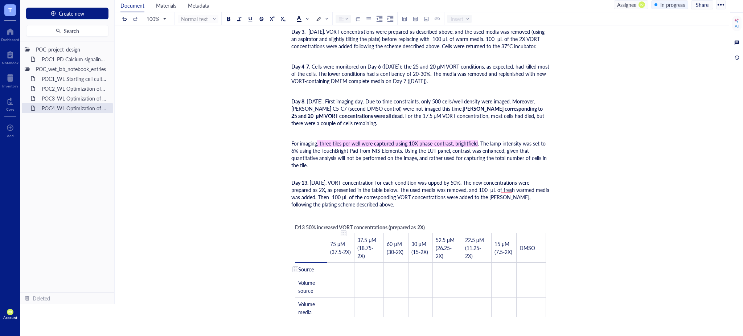
click at [334, 262] on td "﻿" at bounding box center [340, 268] width 27 height 13
click at [311, 267] on span "Source" at bounding box center [306, 269] width 16 height 7
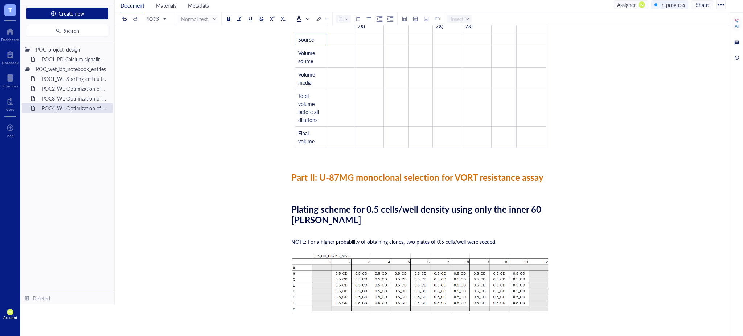
scroll to position [1808, 0]
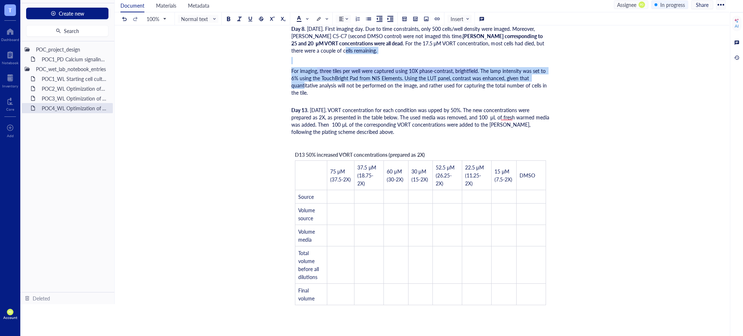
drag, startPoint x: 317, startPoint y: 38, endPoint x: 294, endPoint y: 38, distance: 23.6
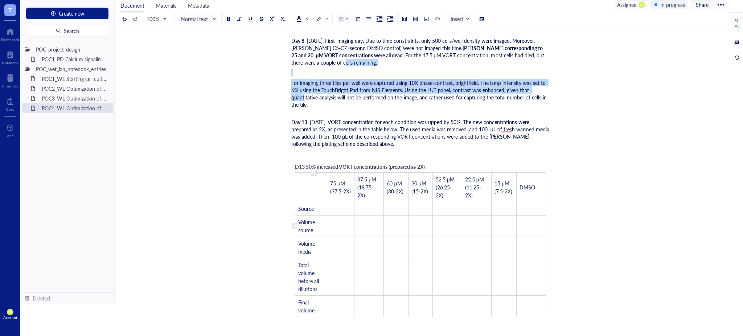
click at [319, 209] on td "Source" at bounding box center [311, 208] width 32 height 13
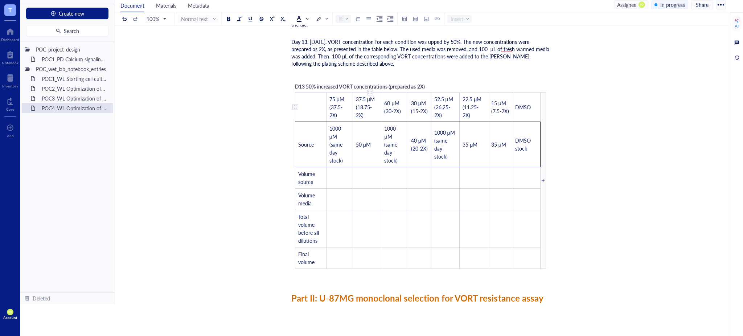
scroll to position [1707, 0]
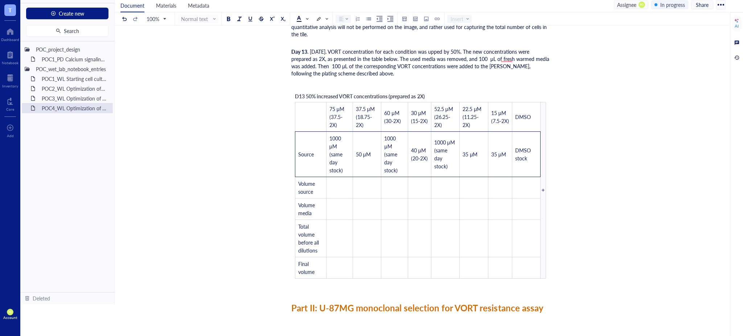
click at [371, 151] on td "50 μM" at bounding box center [367, 153] width 29 height 45
click at [359, 153] on span "50 μM" at bounding box center [363, 154] width 15 height 7
click at [362, 153] on span "50 μM" at bounding box center [363, 154] width 15 height 7
click at [423, 156] on span "40 μM (20-2X)" at bounding box center [419, 154] width 17 height 15
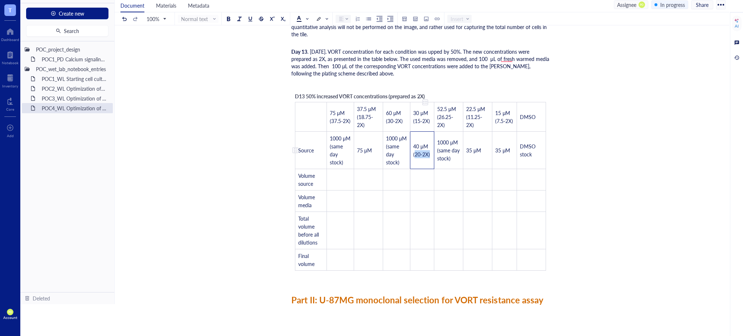
drag, startPoint x: 429, startPoint y: 155, endPoint x: 414, endPoint y: 153, distance: 15.6
click at [414, 153] on td "40 μM (20-2X)" at bounding box center [422, 149] width 24 height 37
click at [415, 149] on span "40 μM" at bounding box center [420, 150] width 15 height 7
click at [482, 154] on td "35 μM" at bounding box center [477, 149] width 29 height 37
drag, startPoint x: 485, startPoint y: 151, endPoint x: 465, endPoint y: 150, distance: 19.6
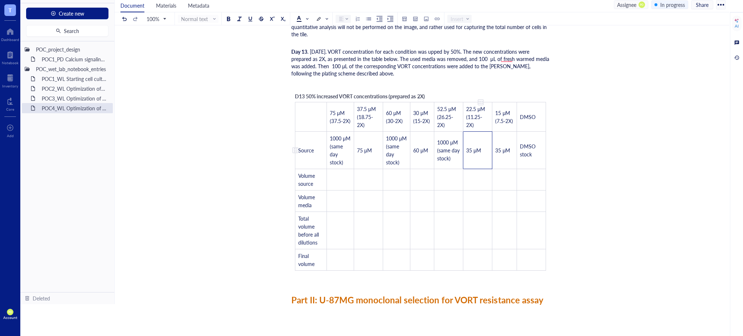
click at [465, 150] on td "35 μM" at bounding box center [477, 149] width 29 height 37
drag, startPoint x: 510, startPoint y: 148, endPoint x: 500, endPoint y: 149, distance: 9.4
click at [500, 149] on span "35 μM" at bounding box center [502, 150] width 15 height 7
click at [478, 149] on td "52.5" at bounding box center [477, 149] width 29 height 37
click at [472, 148] on span "35 μM" at bounding box center [473, 150] width 15 height 7
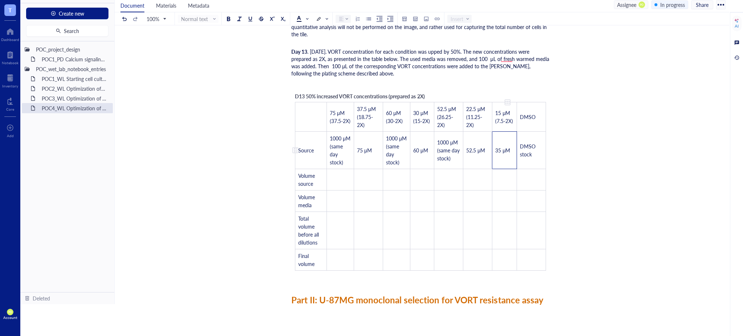
click at [500, 147] on span "35 μM" at bounding box center [502, 150] width 15 height 7
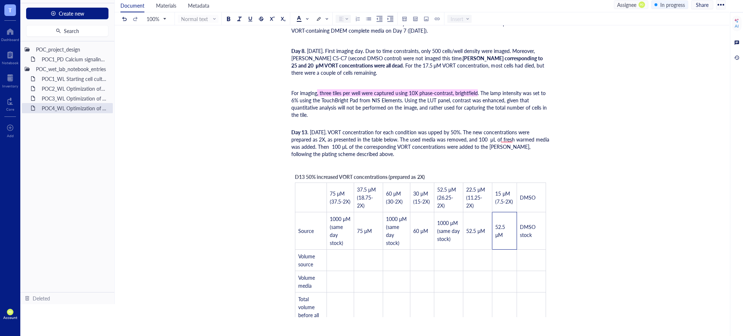
click at [530, 235] on span "DMSO stock" at bounding box center [528, 230] width 17 height 15
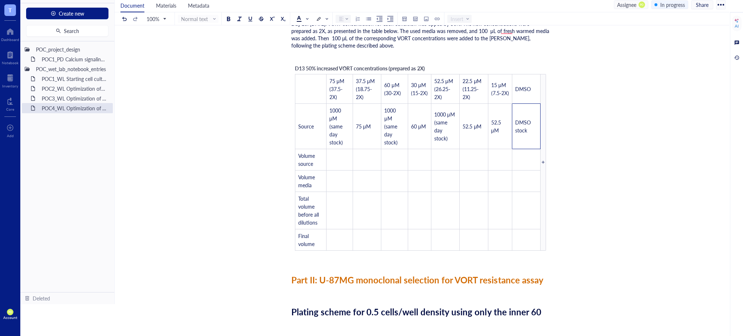
scroll to position [1788, 0]
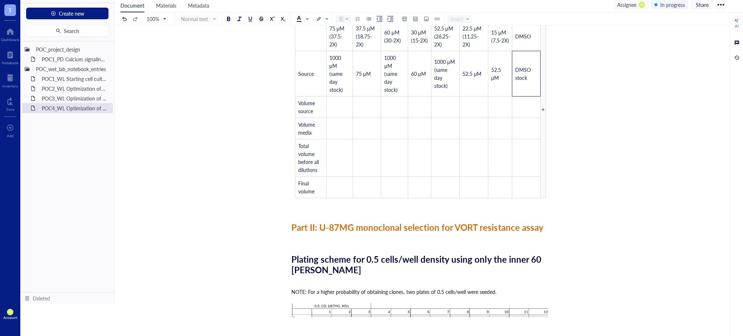
drag, startPoint x: 654, startPoint y: 209, endPoint x: 654, endPoint y: 201, distance: 7.7
click at [528, 108] on td "﻿" at bounding box center [526, 106] width 28 height 21
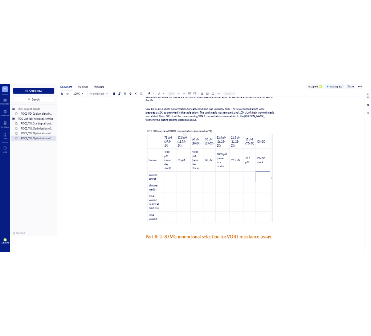
scroll to position [1707, 0]
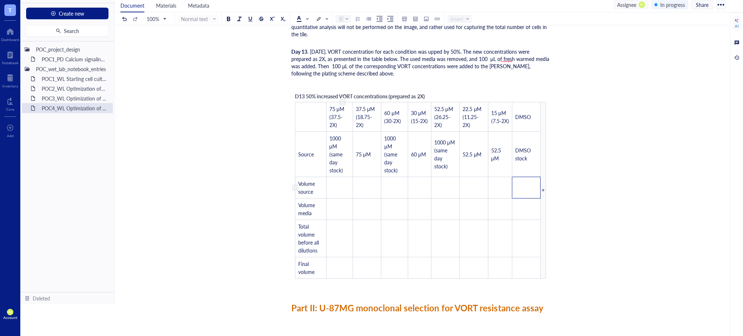
click at [337, 188] on td "﻿" at bounding box center [339, 187] width 26 height 21
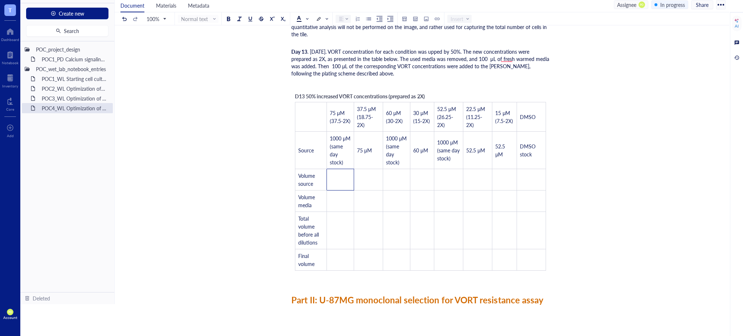
click at [370, 180] on td "﻿" at bounding box center [368, 179] width 29 height 21
click at [502, 170] on td "﻿" at bounding box center [504, 179] width 25 height 21
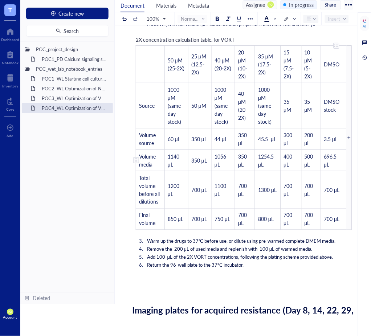
scroll to position [1054, 0]
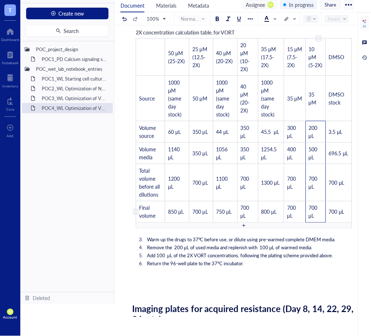
drag, startPoint x: 306, startPoint y: 125, endPoint x: 320, endPoint y: 215, distance: 90.6
click at [320, 215] on tbody "﻿ 50 μM (25-2X) 25 μM (12.5-2X) 40 μM (20-2X) 20 μM (10-2X) 35 μM (17.5-2X) 15 …" at bounding box center [244, 130] width 216 height 184
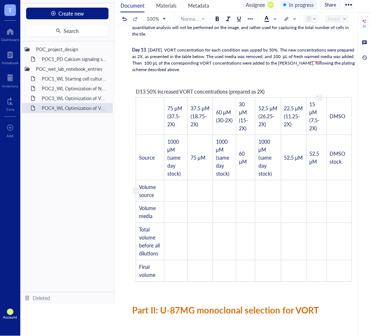
click at [316, 189] on td "﻿" at bounding box center [316, 190] width 20 height 21
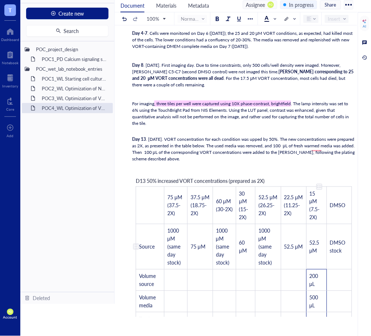
scroll to position [1691, 0]
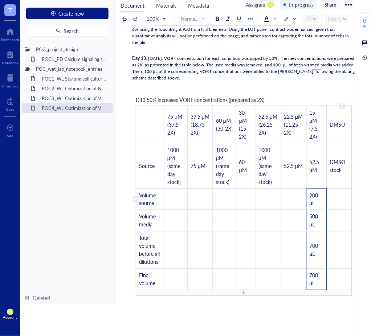
click at [332, 203] on td "﻿" at bounding box center [338, 199] width 25 height 21
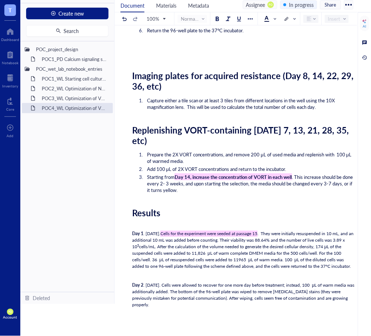
scroll to position [1046, 0]
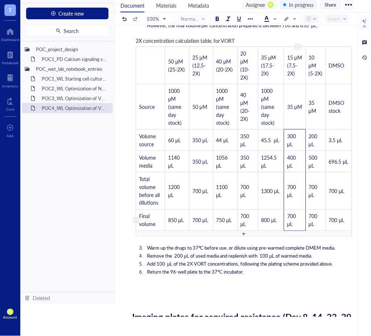
drag, startPoint x: 297, startPoint y: 137, endPoint x: 297, endPoint y: 217, distance: 80.5
click at [297, 217] on tbody "﻿ 50 μM (25-2X) 25 μM (12.5-2X) 40 μM (20-2X) 20 μM (10-2X) 35 μM (17.5-2X) 15 …" at bounding box center [244, 139] width 216 height 184
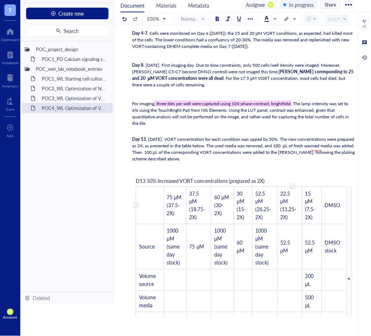
scroll to position [1772, 0]
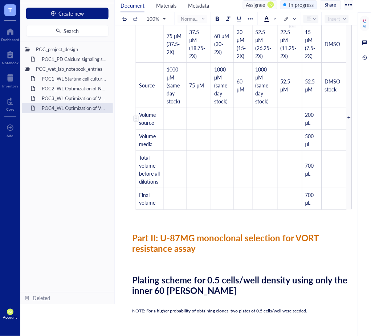
click at [292, 119] on td "﻿" at bounding box center [289, 118] width 25 height 21
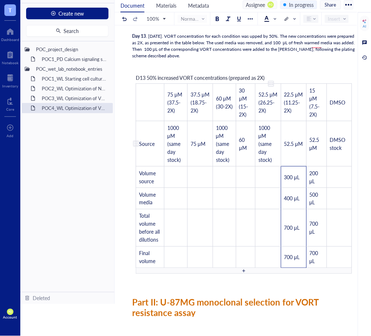
scroll to position [1763, 0]
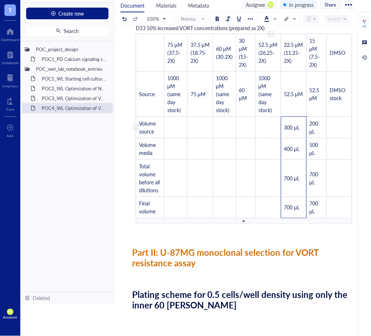
click at [263, 130] on td "﻿" at bounding box center [267, 127] width 25 height 21
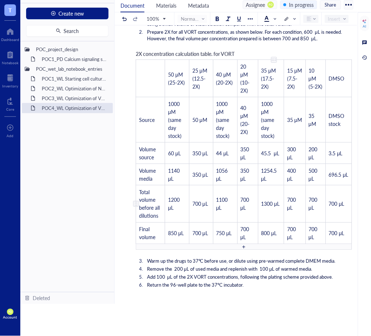
scroll to position [1037, 0]
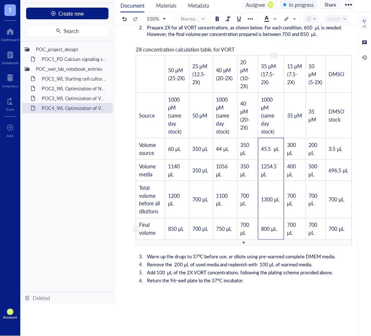
drag, startPoint x: 273, startPoint y: 151, endPoint x: 273, endPoint y: 227, distance: 76.5
click at [273, 227] on tbody "﻿ 50 μM (25-2X) 25 μM (12.5-2X) 40 μM (20-2X) 20 μM (10-2X) 35 μM (17.5-2X) 15 …" at bounding box center [244, 147] width 216 height 184
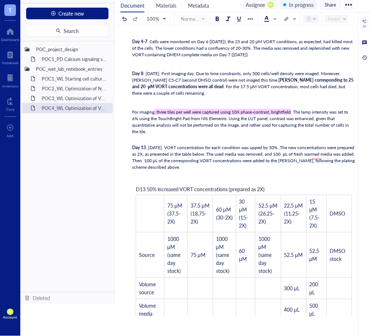
scroll to position [1763, 0]
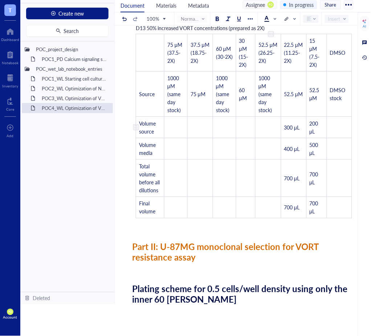
click at [268, 126] on td "﻿" at bounding box center [267, 127] width 25 height 21
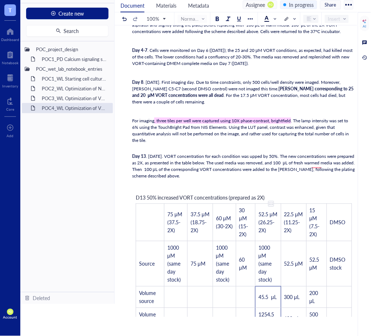
scroll to position [1754, 0]
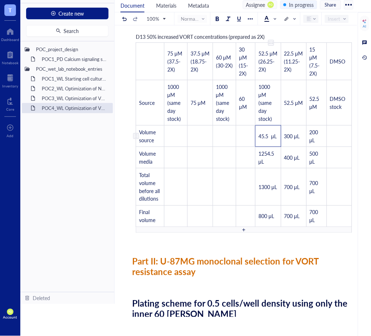
click at [270, 139] on span "45.5 μL" at bounding box center [267, 135] width 18 height 7
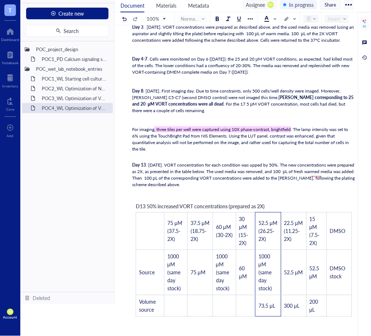
drag, startPoint x: 275, startPoint y: 140, endPoint x: 260, endPoint y: 139, distance: 15.3
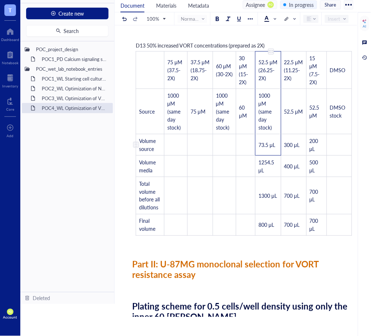
click at [268, 146] on span "73.5 μL" at bounding box center [266, 144] width 17 height 7
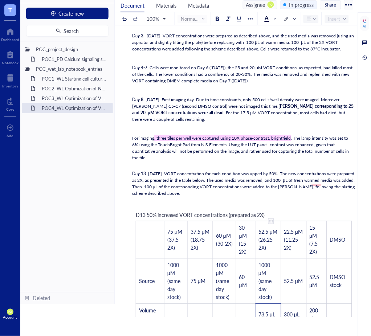
scroll to position [1737, 0]
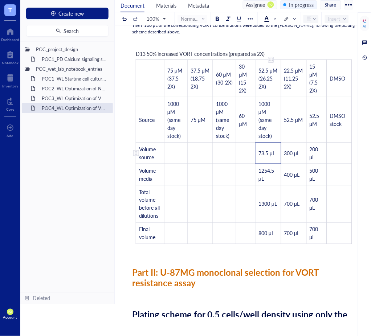
click at [277, 155] on td "73.5 μL" at bounding box center [267, 153] width 25 height 21
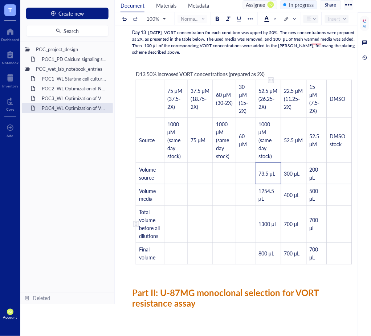
scroll to position [1728, 0]
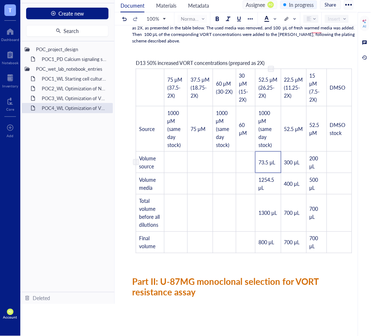
click at [259, 164] on span "73.5 μL" at bounding box center [266, 162] width 17 height 7
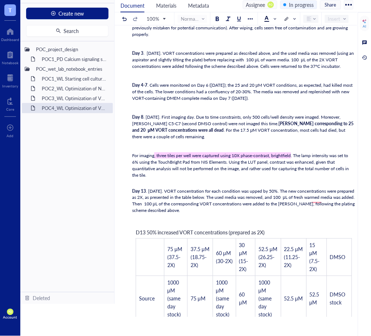
scroll to position [1639, 0]
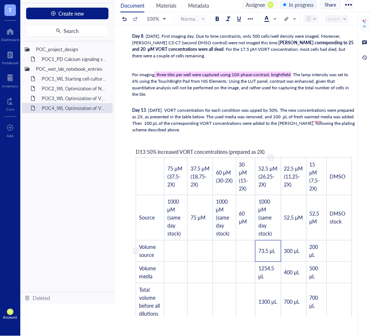
click at [270, 255] on span "73.5 μL" at bounding box center [266, 250] width 17 height 7
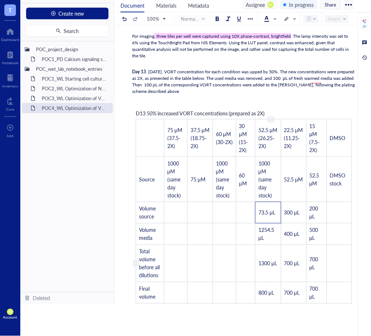
scroll to position [1711, 0]
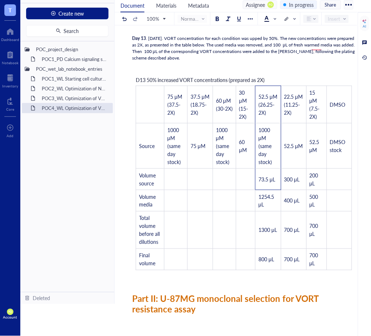
drag, startPoint x: 270, startPoint y: 181, endPoint x: 260, endPoint y: 182, distance: 10.0
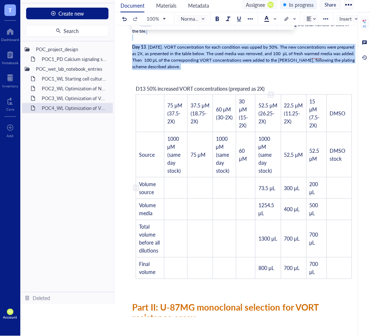
click at [266, 190] on span "73.5 μL" at bounding box center [266, 187] width 17 height 7
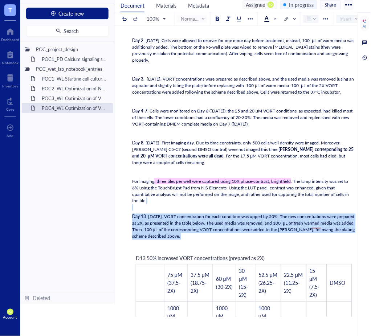
scroll to position [1682, 0]
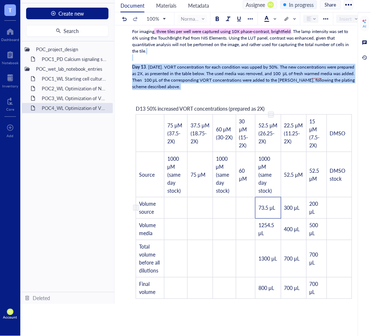
click at [266, 209] on tbody "75 μM (37.5-2X) 37.5 μM (18.75-2X) 60 μM (30-2X) 30 μM (15-2X) 52.5 μM (26.25-2…" at bounding box center [244, 207] width 216 height 184
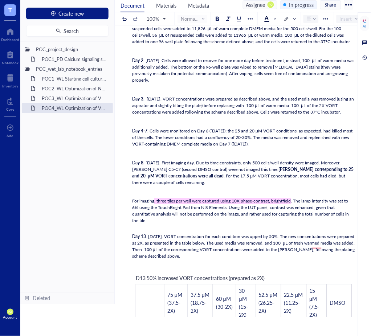
scroll to position [1627, 0]
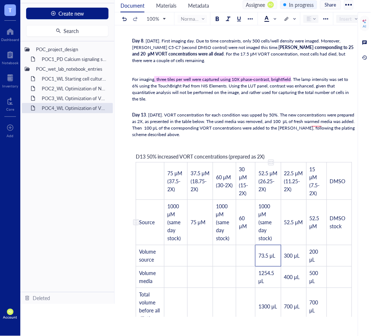
scroll to position [1658, 0]
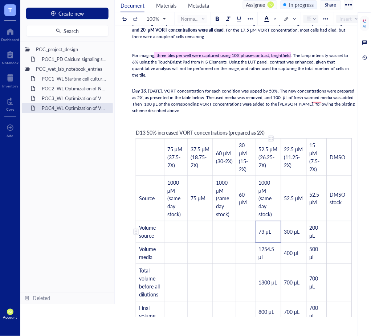
click at [264, 233] on span "73 μL" at bounding box center [264, 231] width 13 height 7
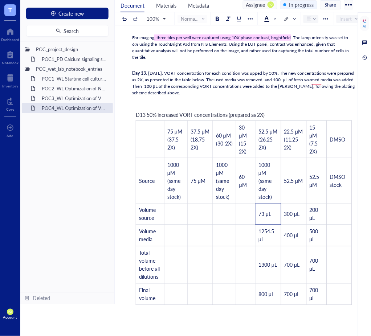
scroll to position [1731, 0]
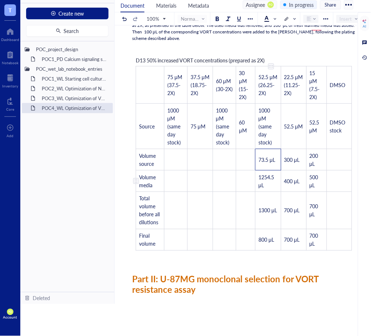
click at [279, 181] on td "1254.5 μL" at bounding box center [267, 180] width 25 height 21
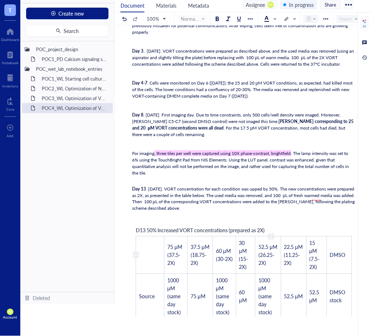
scroll to position [1721, 0]
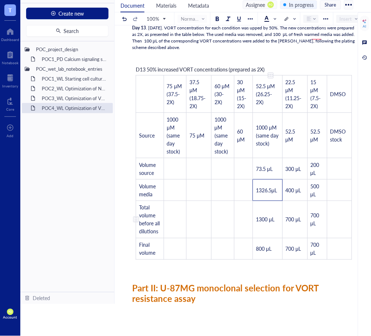
click at [263, 223] on span "1300 μL" at bounding box center [265, 219] width 18 height 7
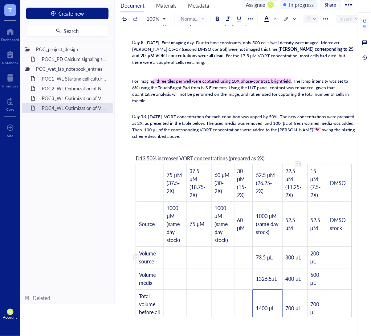
scroll to position [1794, 0]
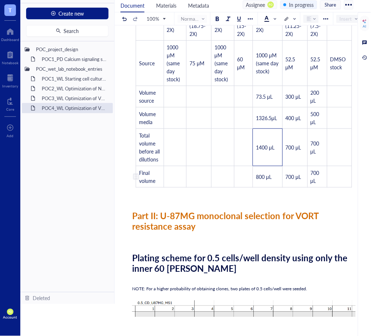
click at [259, 180] on span "800 μL" at bounding box center [264, 176] width 16 height 7
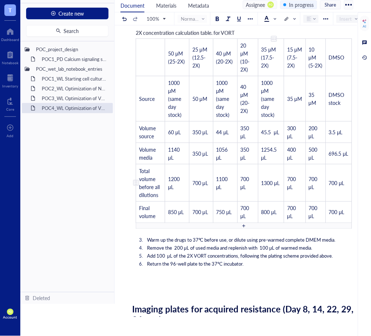
scroll to position [988, 0]
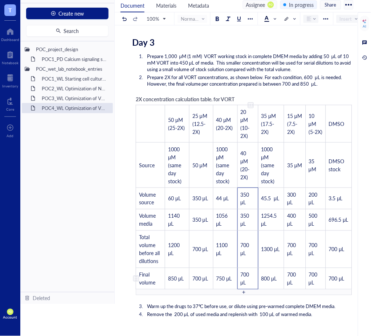
drag, startPoint x: 245, startPoint y: 200, endPoint x: 246, endPoint y: 279, distance: 78.4
click at [246, 279] on tbody "﻿ 50 μM (25-2X) 25 μM (12.5-2X) 40 μM (20-2X) 20 μM (10-2X) 35 μM (17.5-2X) 15 …" at bounding box center [244, 197] width 216 height 184
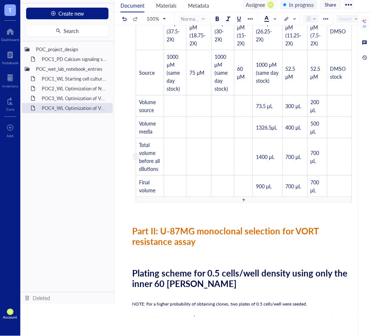
scroll to position [1794, 0]
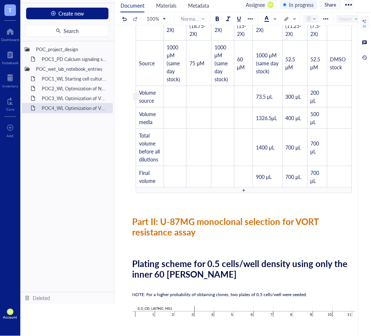
click at [244, 96] on td "﻿" at bounding box center [243, 96] width 19 height 21
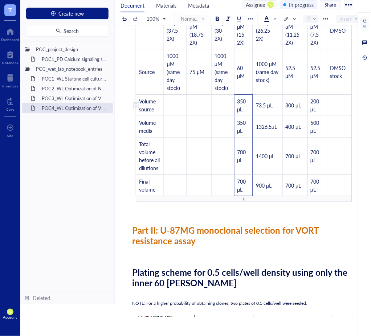
scroll to position [1704, 0]
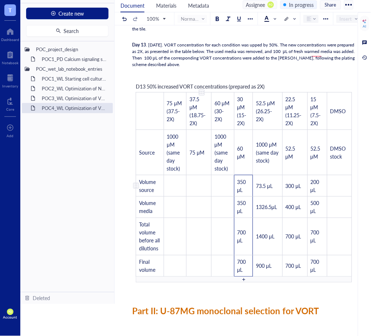
click at [197, 184] on td "﻿" at bounding box center [198, 185] width 25 height 21
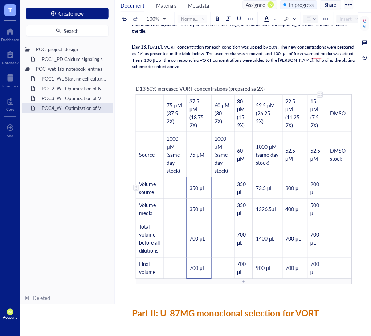
scroll to position [1777, 0]
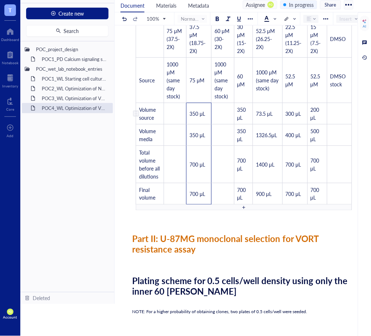
click at [173, 116] on td "﻿" at bounding box center [175, 113] width 22 height 21
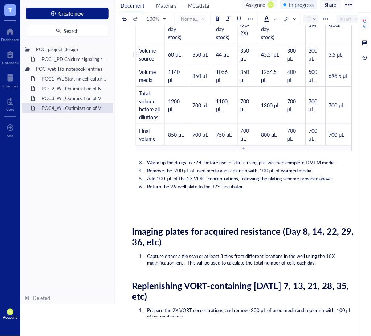
scroll to position [1051, 0]
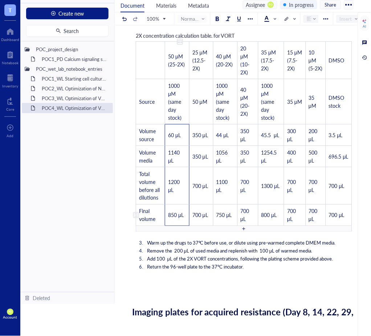
drag, startPoint x: 169, startPoint y: 134, endPoint x: 184, endPoint y: 213, distance: 79.9
click at [184, 213] on tbody "﻿ 50 μM (25-2X) 25 μM (12.5-2X) 40 μM (20-2X) 20 μM (10-2X) 35 μM (17.5-2X) 15 …" at bounding box center [244, 134] width 216 height 184
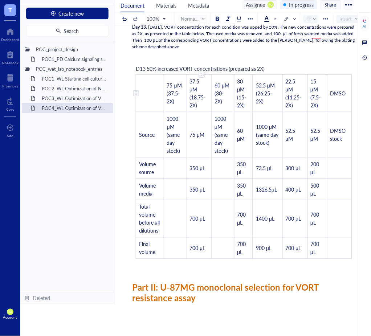
scroll to position [1777, 0]
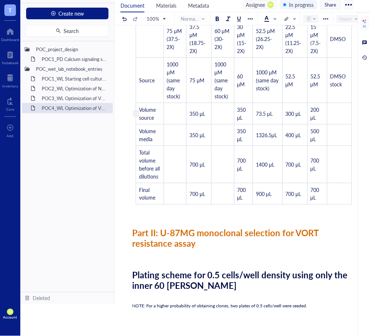
click at [173, 113] on td "﻿" at bounding box center [175, 113] width 22 height 21
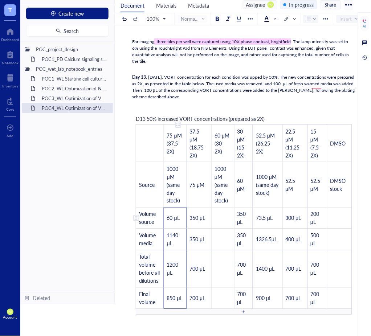
scroll to position [1768, 0]
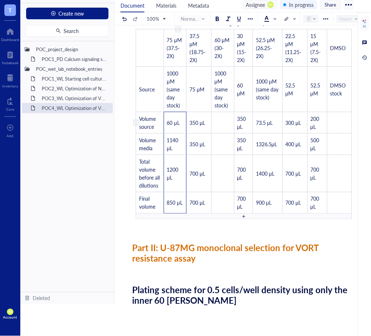
click at [168, 124] on span "60 μL" at bounding box center [173, 122] width 13 height 7
click at [178, 144] on span "1140 μL" at bounding box center [173, 143] width 13 height 15
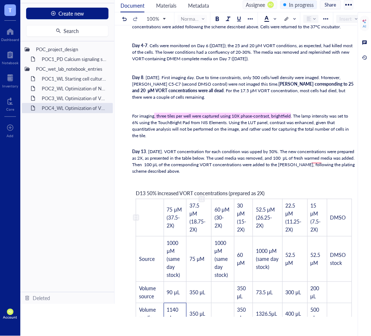
scroll to position [1679, 0]
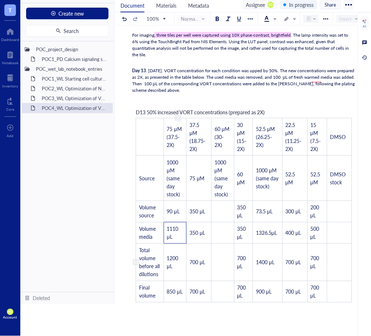
click at [177, 270] on td "1200 μL" at bounding box center [175, 262] width 22 height 37
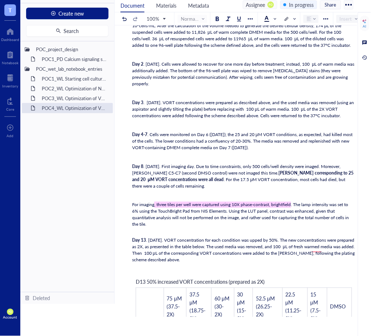
scroll to position [1750, 0]
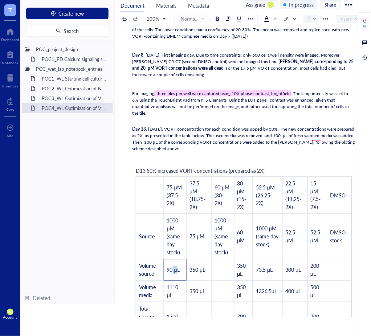
drag, startPoint x: 172, startPoint y: 137, endPoint x: 181, endPoint y: 305, distance: 167.8
click at [178, 317] on div "POC4_WL Optimization of VORT resistance assay on U87MG cell line + monoclonal s…" at bounding box center [236, 171] width 242 height 292
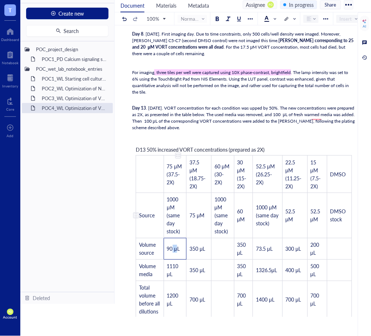
scroll to position [1802, 0]
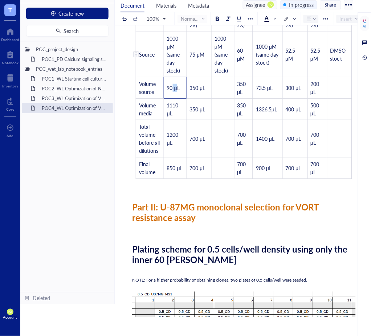
click at [176, 77] on td "1000 μM (same day stock)" at bounding box center [175, 54] width 22 height 45
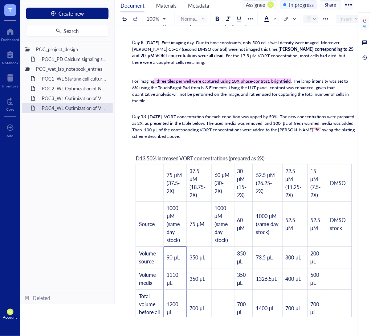
scroll to position [1705, 0]
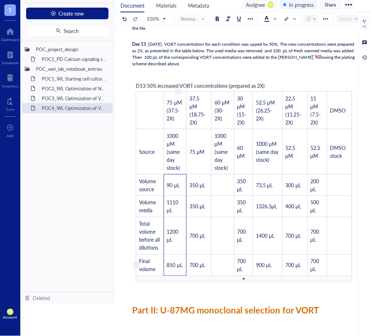
drag, startPoint x: 173, startPoint y: 122, endPoint x: 176, endPoint y: 264, distance: 141.9
click at [176, 264] on tbody "75 μM (37.5-2X) 37.5 μM (18.75-2X) 60 μM (30-2X) 30 μM (15-2X) 52.5 μM (26.25-2…" at bounding box center [244, 184] width 216 height 184
click at [217, 184] on td "﻿" at bounding box center [222, 184] width 22 height 21
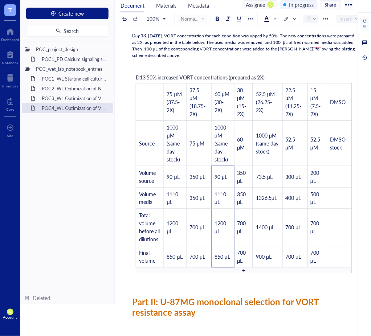
scroll to position [1777, 0]
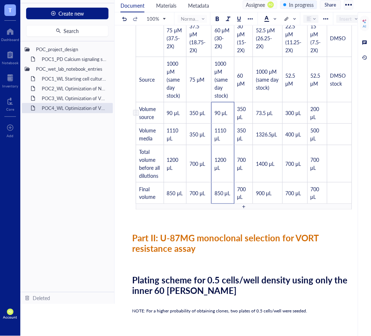
drag, startPoint x: 218, startPoint y: 113, endPoint x: 229, endPoint y: 140, distance: 28.6
click at [218, 113] on span "90 μL" at bounding box center [220, 112] width 13 height 7
click at [220, 135] on span "1110 μL" at bounding box center [220, 134] width 13 height 15
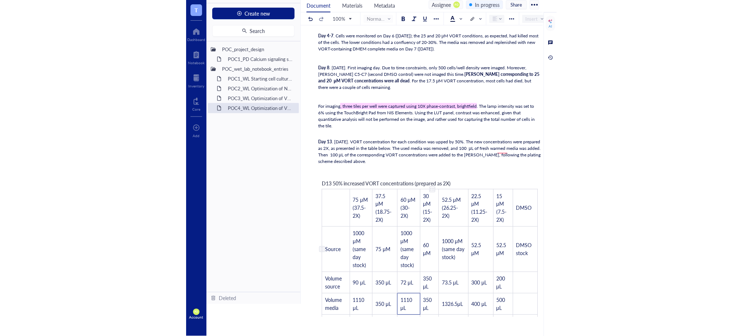
scroll to position [1688, 0]
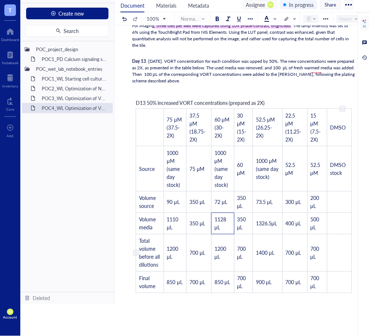
click at [345, 268] on td "﻿" at bounding box center [339, 252] width 25 height 37
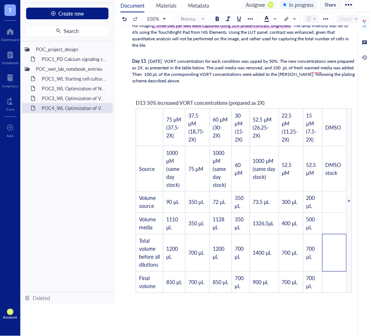
click at [265, 91] on div "﻿" at bounding box center [243, 90] width 223 height 7
click at [327, 91] on div "﻿" at bounding box center [243, 90] width 223 height 7
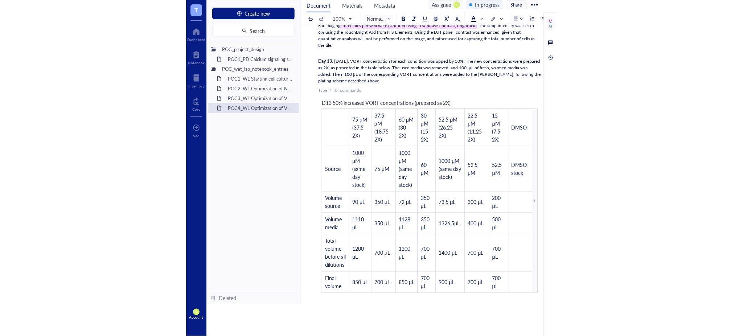
scroll to position [29, 0]
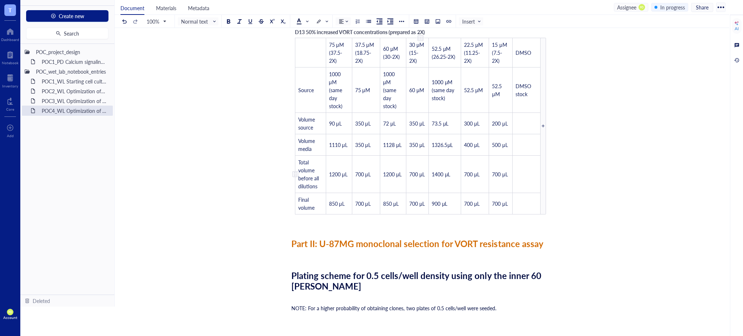
scroll to position [1619, 0]
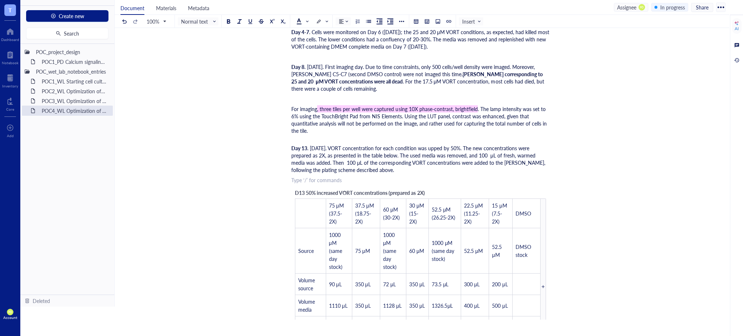
click at [363, 170] on div "Day 13 . [DATE]. VORT concentration for each condition was upped by 50%. The ne…" at bounding box center [420, 158] width 258 height 29
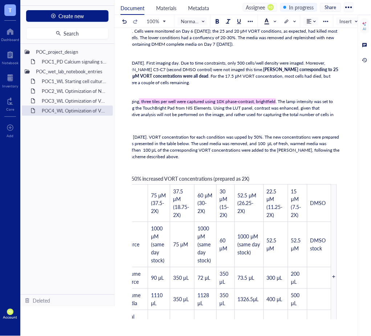
scroll to position [0, 0]
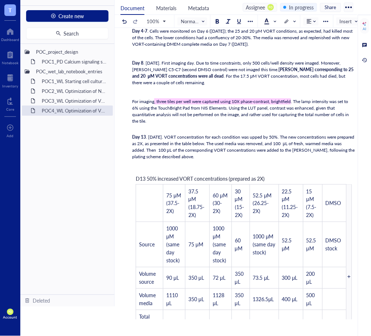
click at [193, 160] on div "Day 13 . [DATE]. VORT concentration for each condition was upped by 50%. The ne…" at bounding box center [243, 147] width 223 height 26
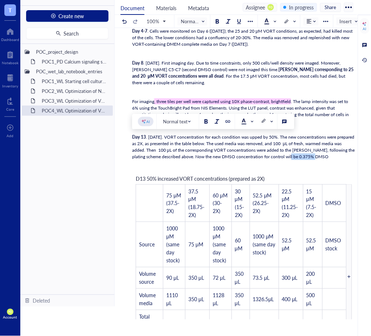
drag, startPoint x: 313, startPoint y: 158, endPoint x: 283, endPoint y: 158, distance: 30.1
click at [283, 158] on span ". [DATE]. VORT concentration for each condition was upped by 50%. The new conce…" at bounding box center [244, 147] width 224 height 26
drag, startPoint x: 206, startPoint y: 123, endPoint x: 260, endPoint y: 148, distance: 59.2
click at [206, 122] on div at bounding box center [205, 121] width 5 height 5
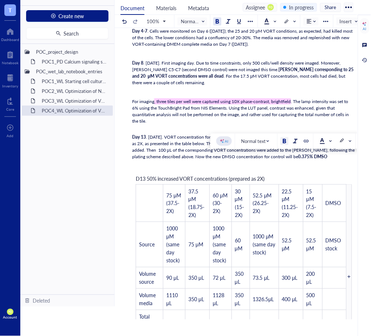
click at [316, 159] on div "Day 13 . [DATE]. VORT concentration for each condition was upped by 50%. The ne…" at bounding box center [243, 147] width 223 height 26
click at [328, 157] on span "To enrich screen reader interactions, please activate Accessibility in Grammarl…" at bounding box center [328, 156] width 1 height 6
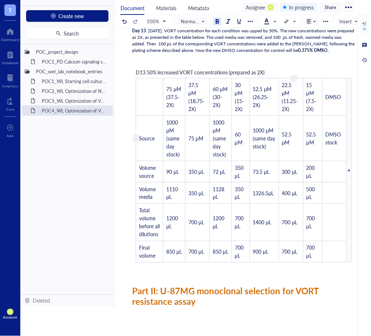
scroll to position [1692, 0]
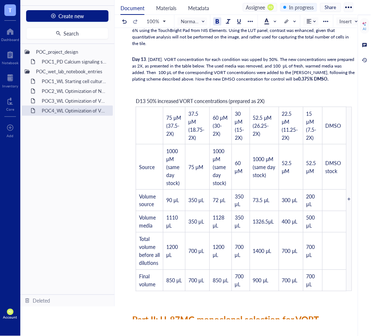
click at [313, 82] on span "0.375% DMSO." at bounding box center [313, 79] width 30 height 6
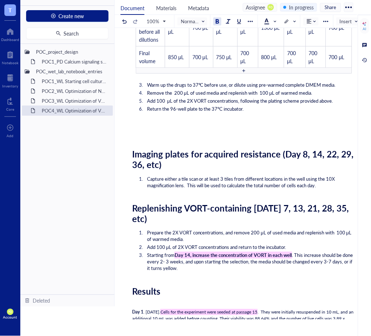
scroll to position [1209, 0]
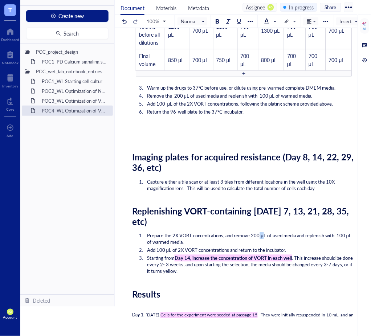
drag, startPoint x: 259, startPoint y: 237, endPoint x: 263, endPoint y: 238, distance: 3.6
click at [263, 238] on span "Prepare the 2X VORT concentrations, and remove 200 μL of used media and repleni…" at bounding box center [250, 238] width 206 height 13
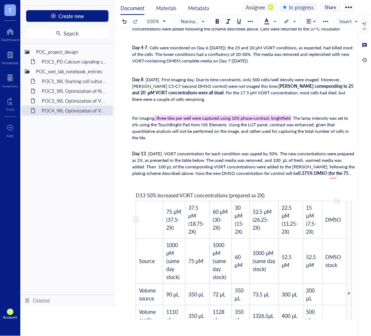
scroll to position [1612, 0]
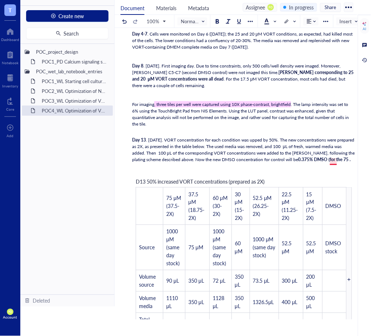
click at [334, 162] on span "0.375% DMSO (for the 75 ." at bounding box center [324, 159] width 53 height 6
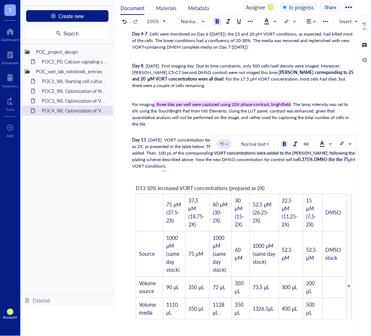
drag, startPoint x: 315, startPoint y: 161, endPoint x: 164, endPoint y: 171, distance: 151.6
click at [164, 169] on div "Day 13 . [DATE]. VORT concentration for each condition was upped by 50%. The ne…" at bounding box center [243, 153] width 223 height 33
click at [286, 144] on div at bounding box center [284, 143] width 5 height 5
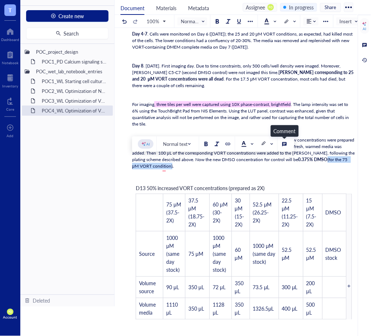
click at [295, 169] on div "Day 13 . [DATE]. VORT concentration for each condition was upped by 50%. The ne…" at bounding box center [243, 153] width 223 height 33
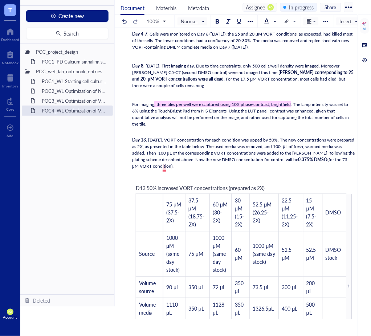
click at [163, 166] on span "(for the 75 μM VORT condition)" at bounding box center [241, 162] width 218 height 13
click at [173, 168] on div "Day 13 . [DATE]. VORT concentration for each condition was upped by 50%. The ne…" at bounding box center [243, 153] width 223 height 33
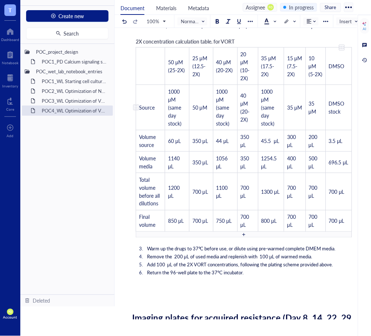
scroll to position [1048, 0]
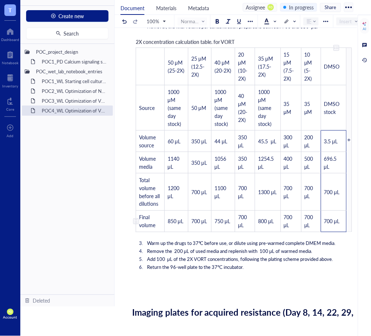
drag, startPoint x: 331, startPoint y: 142, endPoint x: 342, endPoint y: 224, distance: 82.6
click at [342, 224] on tbody "﻿ 50 μM (25-2X) 25 μM (12.5-2X) 40 μM (20-2X) 20 μM (10-2X) 35 μM (17.5-2X) 15 …" at bounding box center [241, 140] width 210 height 184
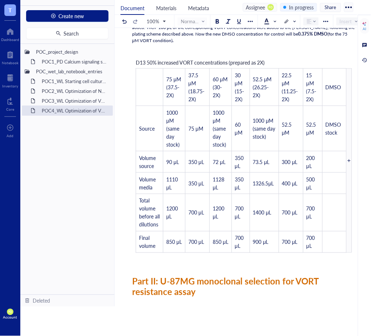
scroll to position [1773, 0]
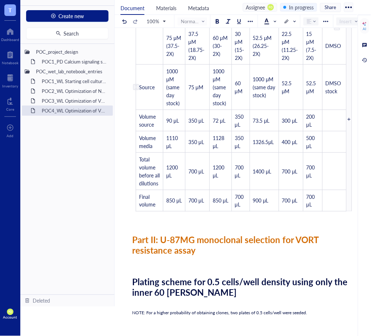
click at [329, 120] on td "﻿" at bounding box center [334, 120] width 24 height 21
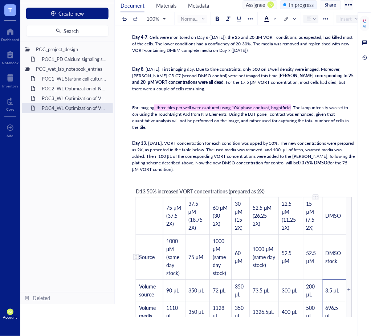
scroll to position [1762, 0]
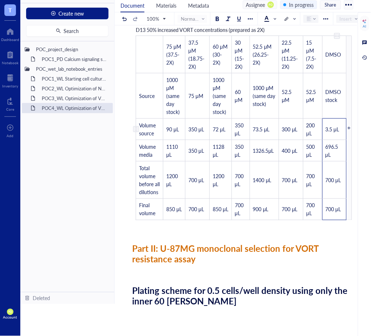
click at [333, 132] on span "3.5 μL" at bounding box center [332, 129] width 14 height 7
drag, startPoint x: 341, startPoint y: 148, endPoint x: 343, endPoint y: 154, distance: 6.9
click at [340, 148] on span "696.5 μL" at bounding box center [332, 150] width 14 height 15
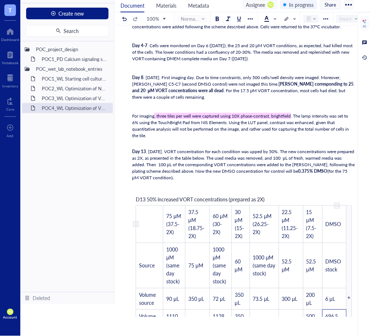
scroll to position [1673, 0]
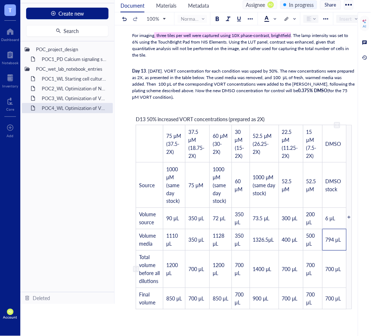
click at [330, 272] on span "700 μL" at bounding box center [333, 269] width 16 height 7
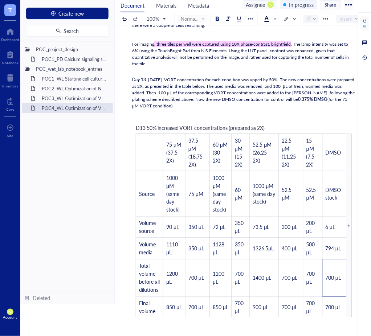
scroll to position [1744, 0]
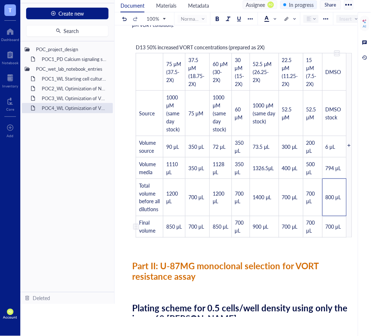
click at [329, 228] on span "700 μL" at bounding box center [333, 226] width 16 height 7
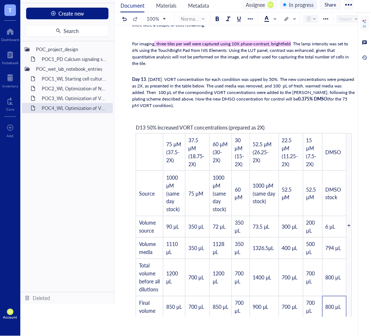
scroll to position [1664, 0]
click at [291, 106] on div "Day 13 . [DATE]. VORT concentration for each condition was upped by 50%. The ne…" at bounding box center [243, 93] width 223 height 33
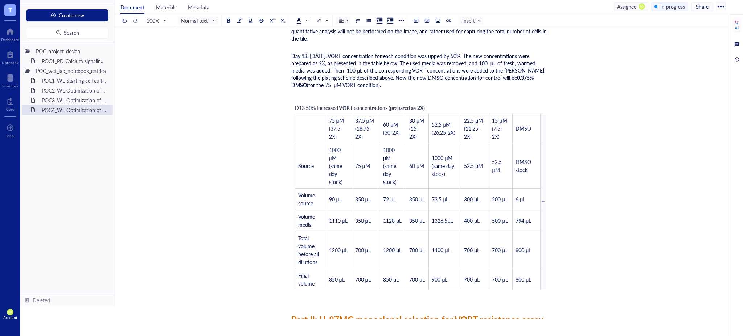
scroll to position [1670, 0]
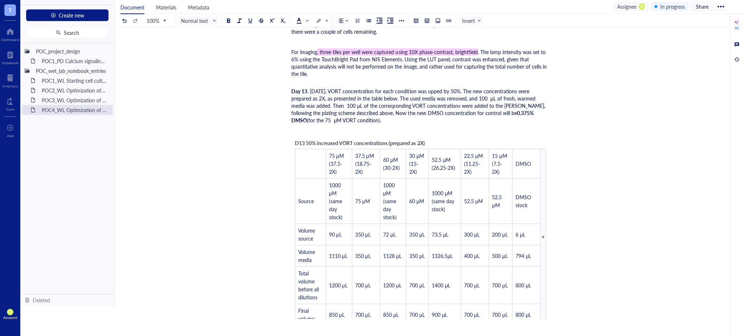
click at [480, 136] on div "D13 50% increased VORT concentrations (prepared as 2X)  75 μM (37.5-2X) 37.5 μ…" at bounding box center [420, 232] width 258 height 194
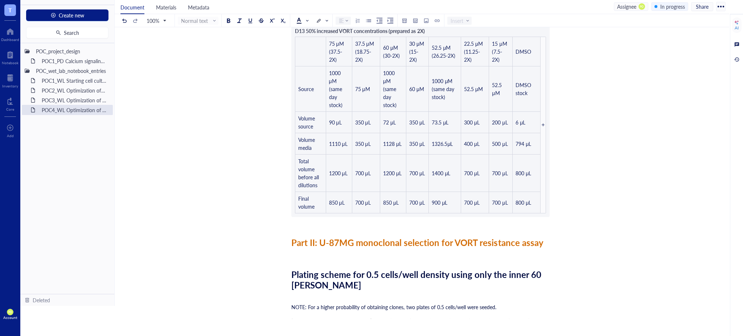
scroll to position [1621, 0]
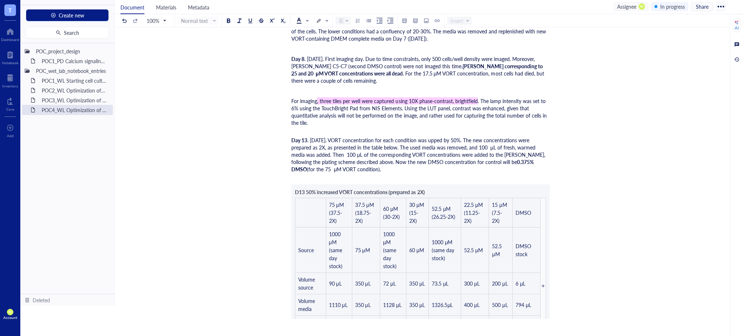
click at [421, 136] on span ". [DATE]. VORT concentration for each condition was upped by 50%. The new conce…" at bounding box center [418, 150] width 255 height 29
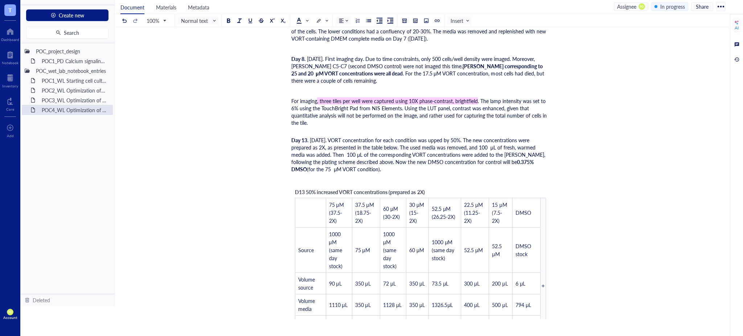
click at [417, 125] on div "For imaging , three tiles per well were captured using 10X phase-contrast, brig…" at bounding box center [420, 115] width 258 height 36
click at [343, 169] on div "Day 13 . [DATE]. VORT concentration for each condition was upped by 50%. The ne…" at bounding box center [420, 154] width 258 height 36
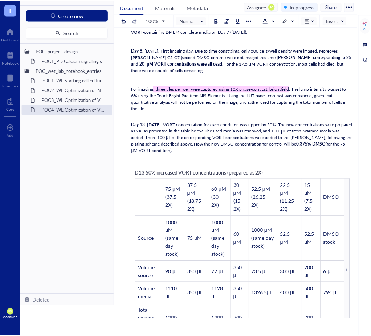
scroll to position [1620, 0]
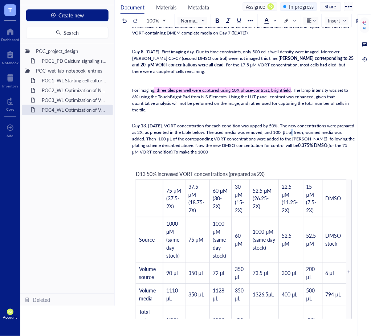
click at [303, 133] on span ". [DATE]. VORT concentration for each condition was upped by 50%. The new conce…" at bounding box center [244, 136] width 224 height 26
copy span "μ"
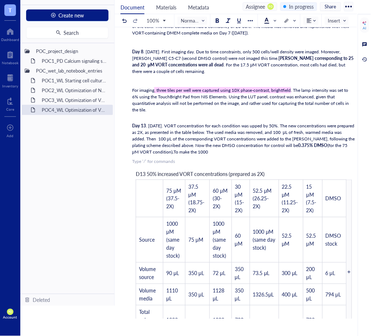
click at [210, 154] on div "Day 13 . [DATE]. VORT concentration for each condition was upped by 50%. The ne…" at bounding box center [243, 139] width 223 height 33
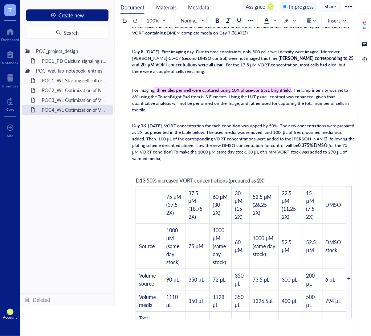
click at [237, 118] on div "For imaging , three tiles per well were captured using 10X phase-contrast, brig…" at bounding box center [243, 103] width 223 height 33
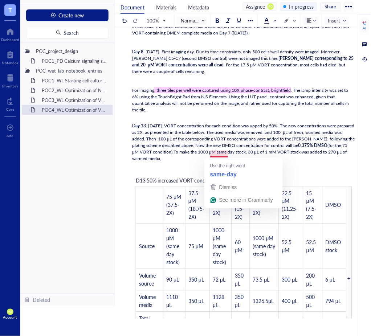
click at [218, 151] on span "To make the 1000 μM same day stock, 30 μL of 1 mM VORT stock was added to 270 μ…" at bounding box center [240, 155] width 216 height 13
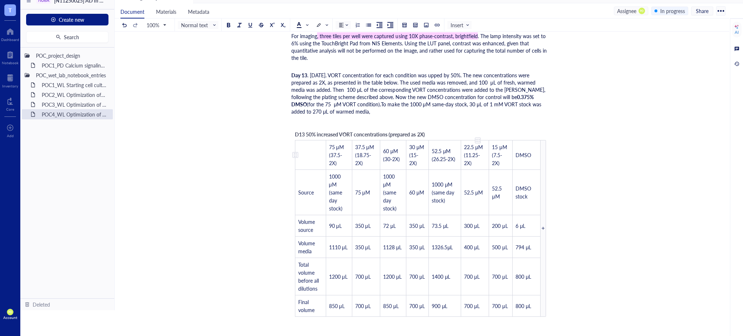
scroll to position [1688, 0]
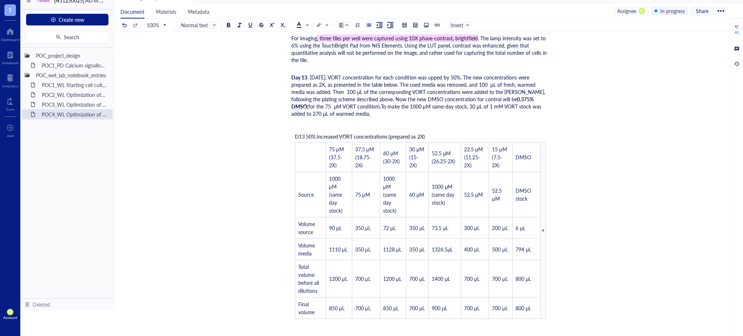
click at [332, 104] on span "To make the 1000 μM same-day stock, 30 μL of 1 mM VORT stock was added to 270 μ…" at bounding box center [416, 110] width 251 height 15
click at [336, 114] on div "Day 13 . [DATE]. VORT concentration for each condition was upped by 50%. The ne…" at bounding box center [420, 96] width 258 height 44
click at [440, 104] on span "To make the 1000 μM same-day stock, 30 μL of 1 mM VORT stock was added to 270 μ…" at bounding box center [416, 110] width 251 height 15
click at [360, 108] on span "To make the 1000 μM same-day stock, 30 μL of 10 mM VORT stock was added to 270 …" at bounding box center [418, 110] width 254 height 15
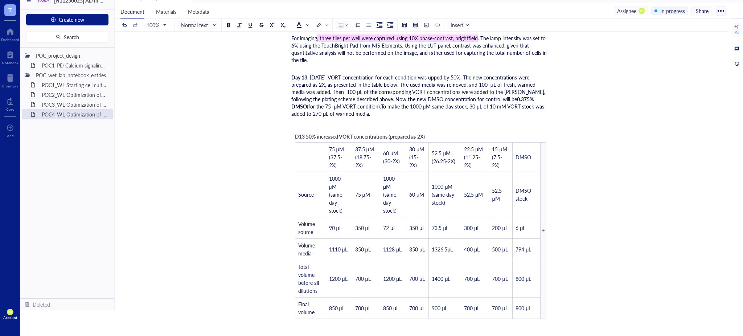
click at [297, 123] on div "﻿" at bounding box center [420, 123] width 258 height 7
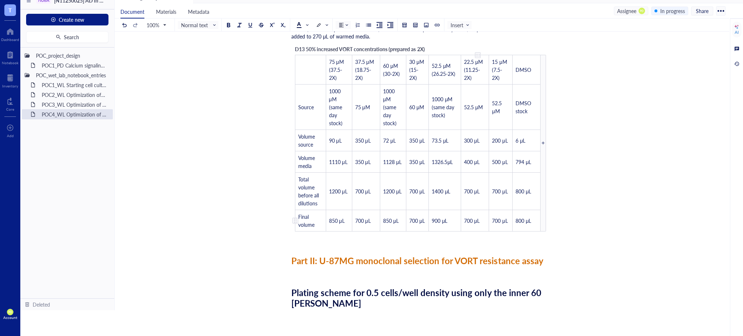
scroll to position [1768, 0]
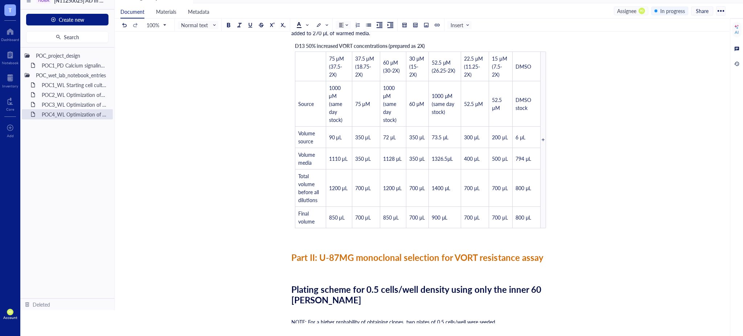
click at [311, 238] on div "﻿" at bounding box center [420, 236] width 258 height 7
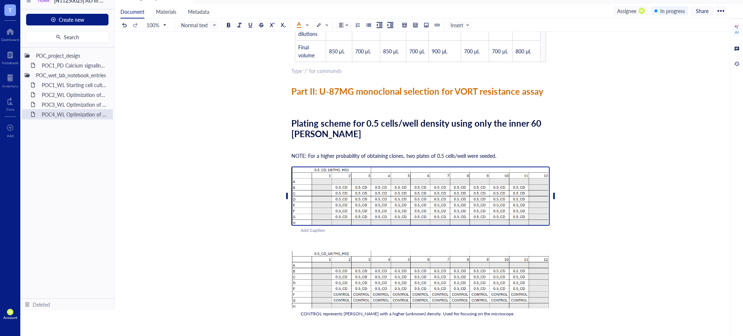
scroll to position [1854, 0]
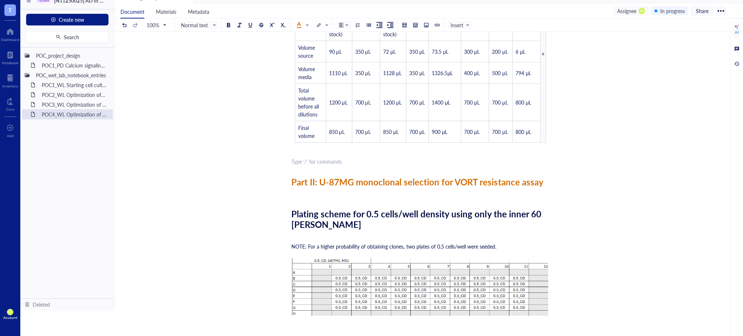
click at [308, 19] on div "100% Normal text Insert" at bounding box center [295, 24] width 351 height 13
click at [306, 22] on span at bounding box center [302, 25] width 12 height 6
click at [302, 38] on div at bounding box center [299, 36] width 12 height 12
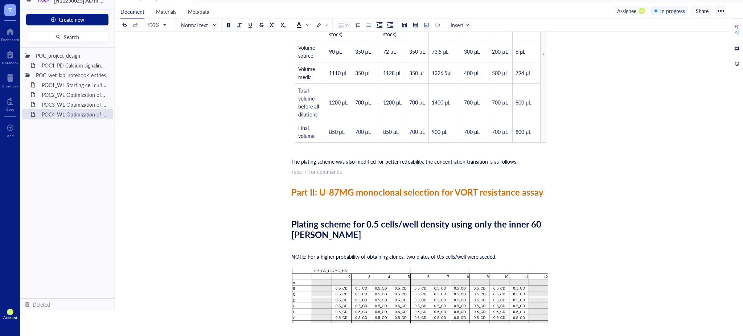
click at [367, 21] on div at bounding box center [363, 25] width 19 height 8
click at [369, 25] on div at bounding box center [368, 24] width 5 height 5
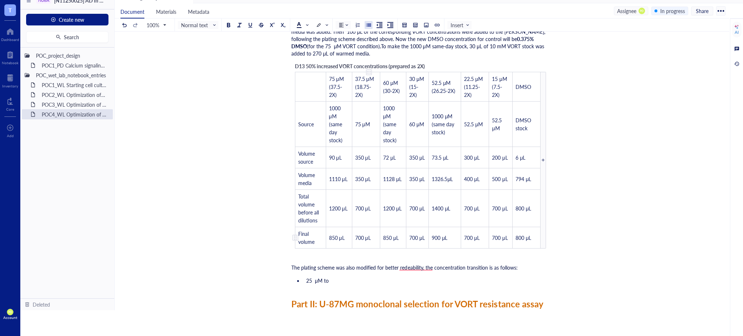
scroll to position [1773, 0]
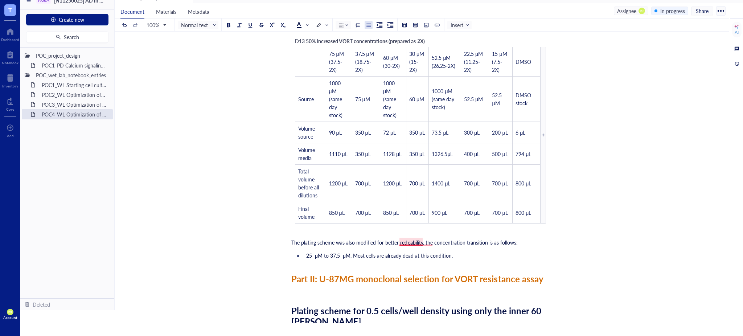
click at [420, 241] on span "The plating scheme was also modified for better redeability, the concentration …" at bounding box center [404, 242] width 226 height 7
click at [407, 239] on span "The plating scheme was also modified for better re-deability, the concentration…" at bounding box center [405, 242] width 228 height 7
drag, startPoint x: 424, startPoint y: 240, endPoint x: 404, endPoint y: 240, distance: 19.2
click at [404, 240] on span "The plating scheme was also modified for better re-deability, the concentration…" at bounding box center [405, 242] width 228 height 7
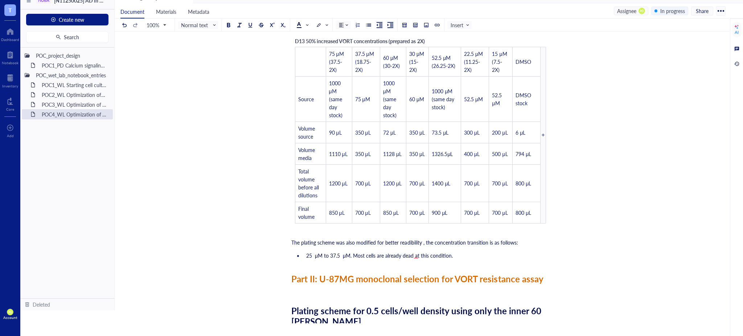
click at [483, 253] on li "25 μM to 37.5 μM. Most cells are already dead at this condition." at bounding box center [426, 255] width 246 height 7
click at [421, 240] on span "The plating scheme was also modified for better readibility , the concentration…" at bounding box center [404, 242] width 227 height 7
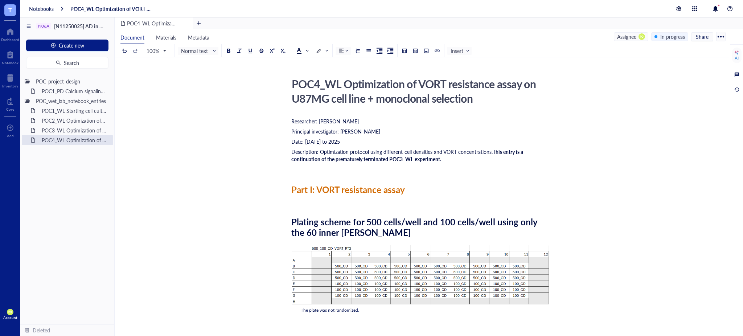
scroll to position [1773, 0]
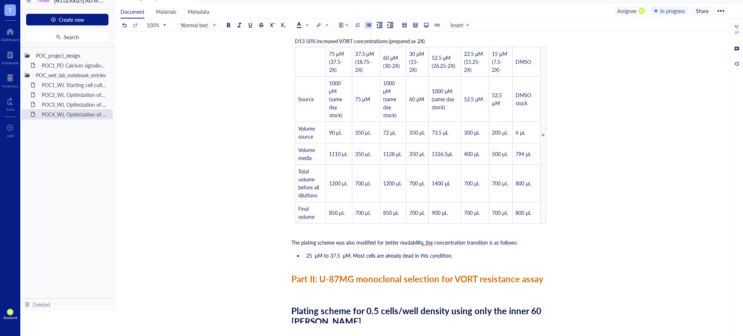
click at [467, 254] on li "25 μM to 37.5 μM. Most cells are already dead in this condition." at bounding box center [426, 255] width 246 height 7
click at [460, 254] on li "25 μM to 37.5 μM. Most cells are already dead in this condition." at bounding box center [426, 255] width 246 height 7
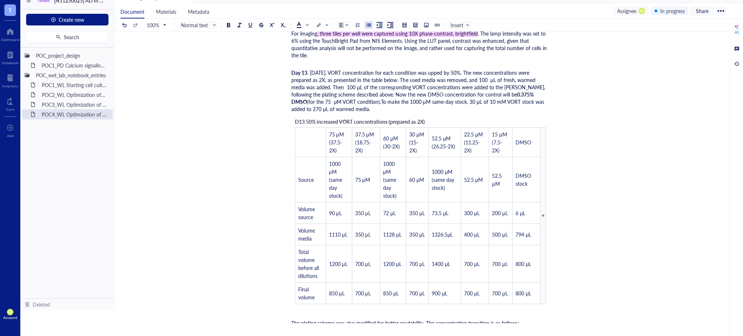
scroll to position [1934, 0]
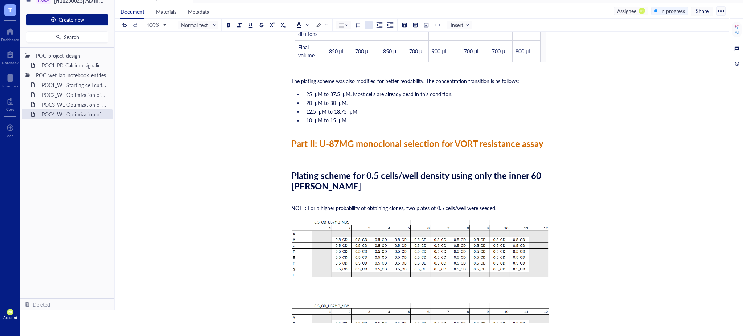
click at [366, 108] on li "12.5 μM to 18.75 μM" at bounding box center [426, 111] width 246 height 7
click at [362, 113] on li "12.5 μM to 18.75 μM." at bounding box center [426, 111] width 246 height 7
click at [361, 117] on li "10 μM to 15 μM." at bounding box center [426, 119] width 246 height 7
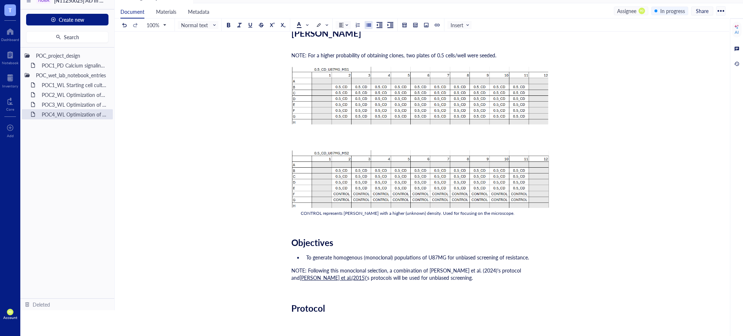
scroll to position [1854, 0]
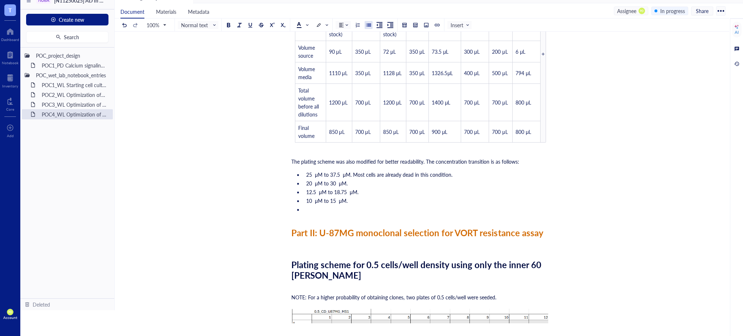
click at [421, 159] on span "The plating scheme was also modified for better readability. The concentration …" at bounding box center [405, 161] width 228 height 7
click at [425, 159] on span "The plating scheme was also modified for better readability. The concentration …" at bounding box center [405, 161] width 228 height 7
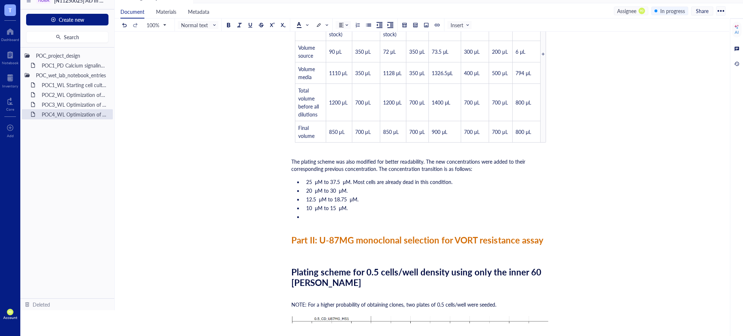
click at [476, 159] on span "The plating scheme was also modified for better readability. The new concentrat…" at bounding box center [408, 165] width 235 height 15
click at [478, 160] on span "The plating scheme was also modified for better readability. The new concentrat…" at bounding box center [408, 165] width 235 height 15
click at [375, 169] on span "The plating scheme was also modified for better readability. The new concentrat…" at bounding box center [408, 165] width 235 height 15
click at [378, 199] on li "12.5 μM to 18.75 μM." at bounding box center [426, 199] width 246 height 7
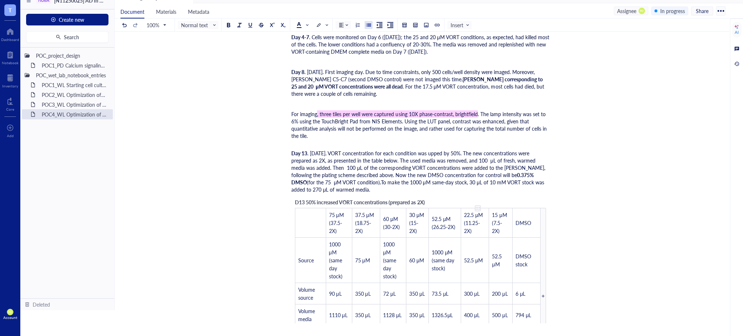
scroll to position [1934, 0]
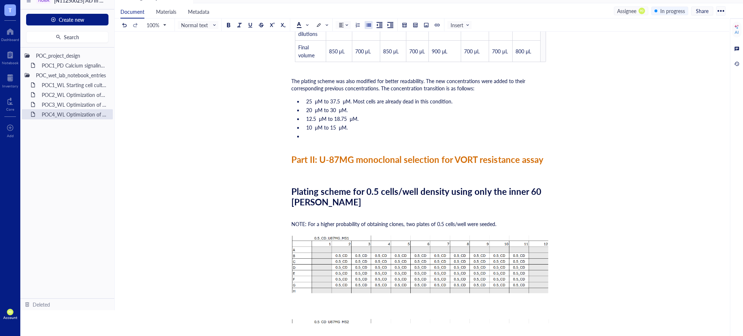
click at [505, 79] on span "The plating scheme was also modified for better readability. The new concentrat…" at bounding box center [408, 84] width 235 height 15
click at [511, 79] on span "The plating scheme was also modified for better readability. The new concentrat…" at bounding box center [408, 84] width 235 height 15
click at [303, 84] on span "The plating scheme was also modified for better readability. The new concentrat…" at bounding box center [412, 84] width 242 height 15
click at [382, 135] on li "﻿" at bounding box center [426, 135] width 246 height 7
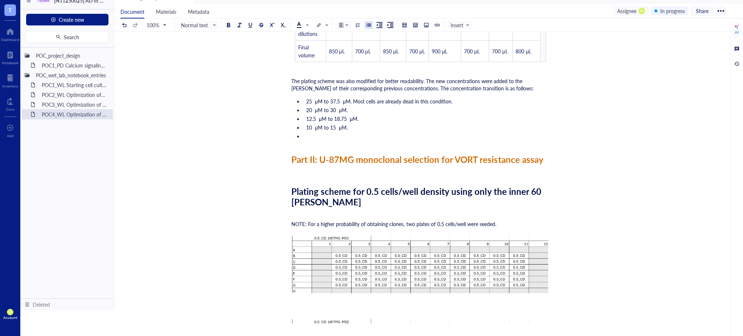
click at [378, 127] on li "10 μM to 15 μM." at bounding box center [426, 127] width 246 height 7
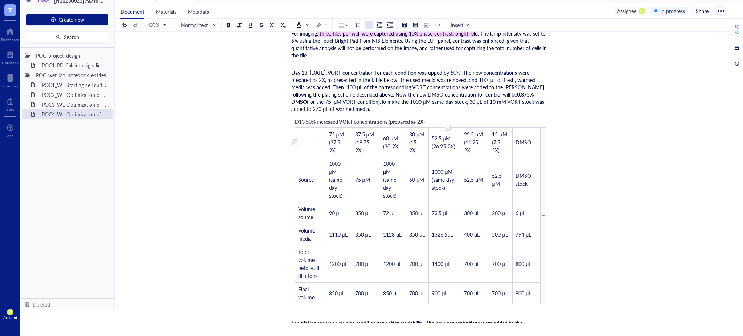
scroll to position [1773, 0]
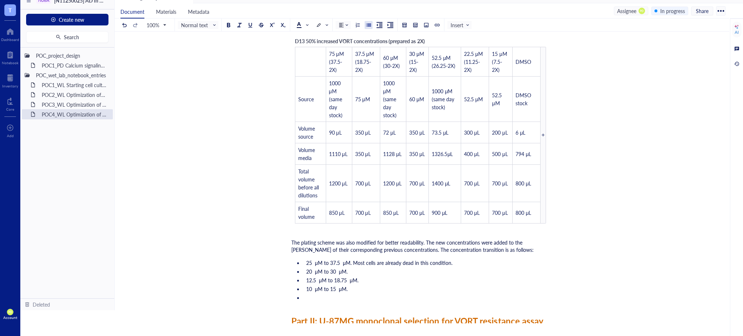
click at [368, 271] on li "20 μM to 30 μM." at bounding box center [426, 271] width 246 height 7
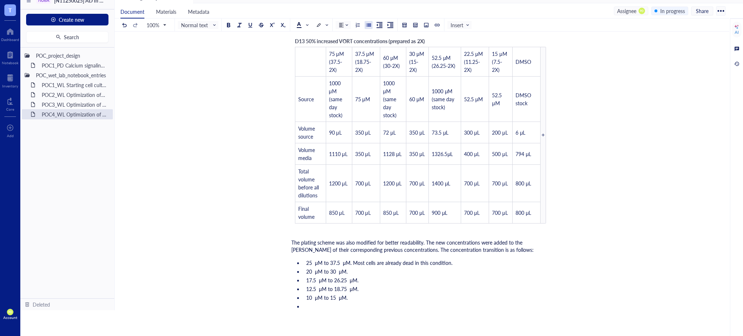
click at [314, 309] on ul "25 μM to 37.5 μM. Most cells are already dead in this condition. 20 μM to 30 μM…" at bounding box center [420, 285] width 258 height 54
click at [331, 336] on div "Notebooks POC4_WL Optimization of VORT resistance assay on U87MG cell line + mo…" at bounding box center [381, 168] width 723 height 336
click at [326, 324] on div "Document Materials Metadata Assignee PO In progress Share 100% Normal text Inse…" at bounding box center [422, 165] width 614 height 324
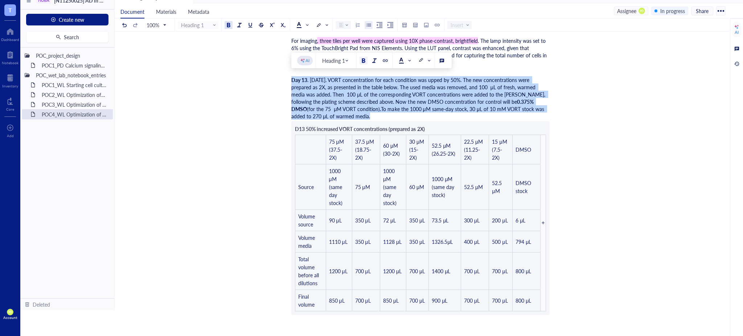
scroll to position [1846, 0]
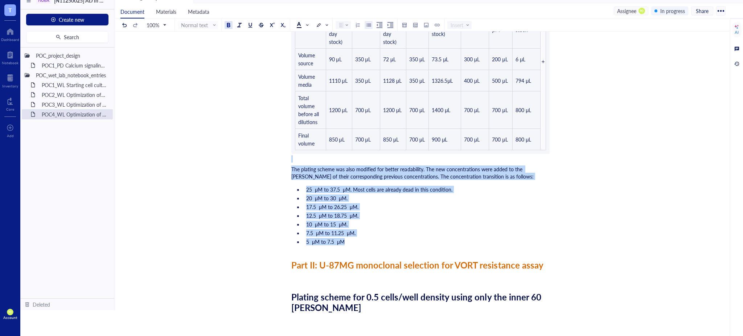
drag, startPoint x: 292, startPoint y: 79, endPoint x: 518, endPoint y: 238, distance: 276.8
copy div "Day 13 . 2025-09-30. VORT concentration for each condition was upped by 50%. Th…"
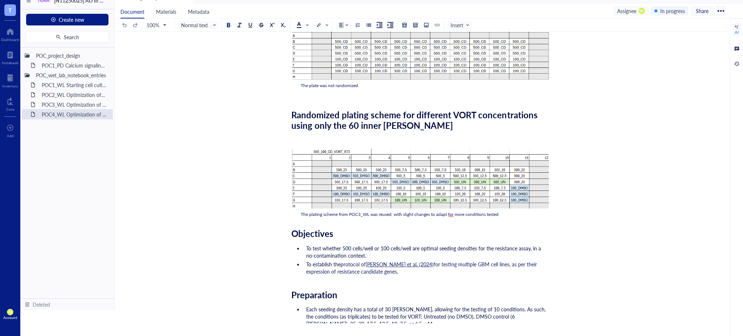
scroll to position [0, 0]
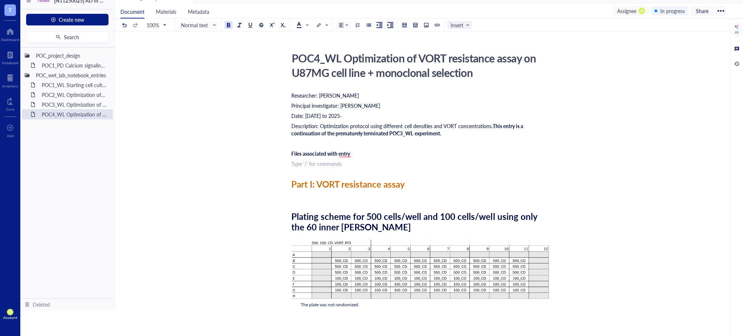
click at [460, 22] on span "Insert" at bounding box center [459, 25] width 19 height 7
click at [457, 40] on div "File" at bounding box center [460, 37] width 15 height 7
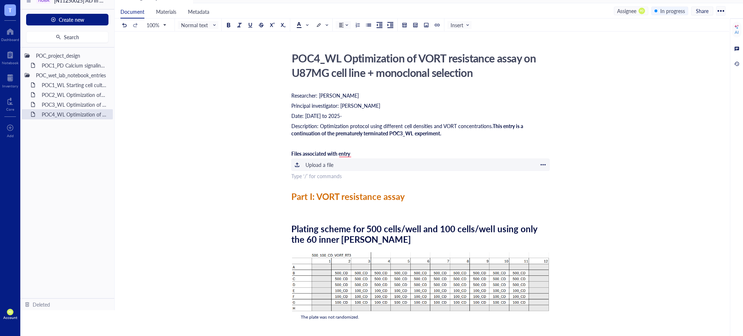
click at [316, 164] on div "Upload a file" at bounding box center [319, 165] width 28 height 8
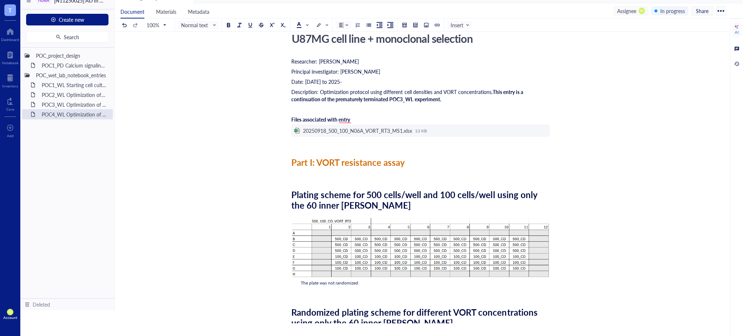
scroll to position [35, 0]
click at [306, 128] on div "Upload a file" at bounding box center [319, 130] width 28 height 8
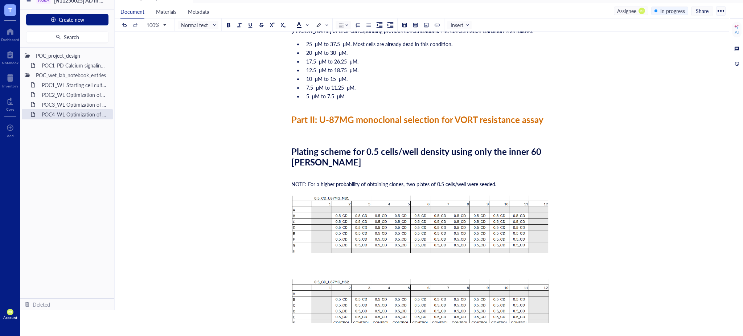
scroll to position [1870, 0]
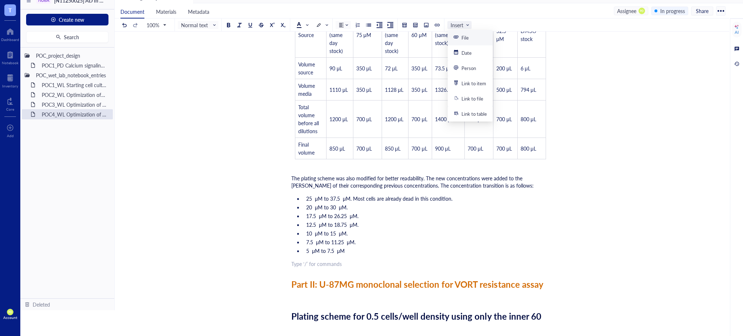
click at [463, 22] on span "Insert" at bounding box center [459, 25] width 19 height 7
click at [426, 26] on div at bounding box center [426, 24] width 5 height 5
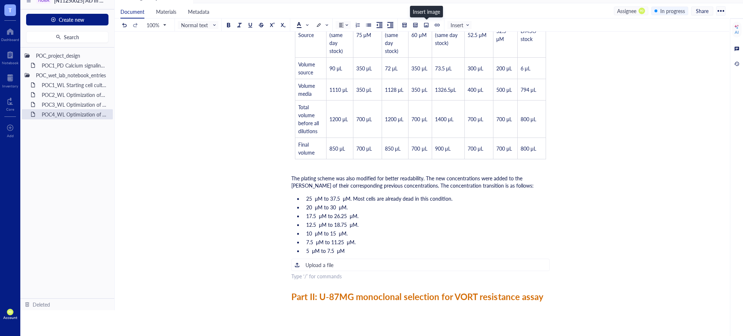
drag, startPoint x: 426, startPoint y: 26, endPoint x: 381, endPoint y: 189, distance: 169.0
click at [381, 189] on div "Document Materials Metadata Assignee PO In progress Share 100% Normal text Inse…" at bounding box center [422, 165] width 614 height 324
click at [328, 264] on div "Upload a file" at bounding box center [319, 265] width 28 height 8
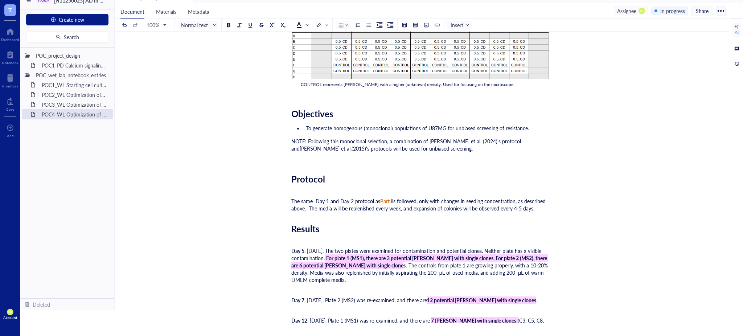
scroll to position [2625, 0]
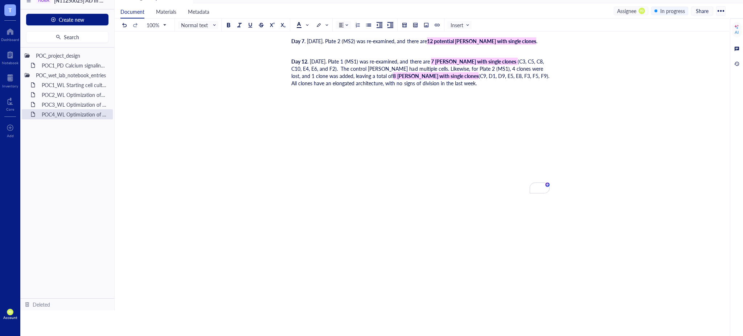
drag, startPoint x: 292, startPoint y: 55, endPoint x: 424, endPoint y: 82, distance: 135.4
click at [430, 100] on div "To enrich screen reader interactions, please activate Accessibility in Grammarl…" at bounding box center [420, 97] width 258 height 15
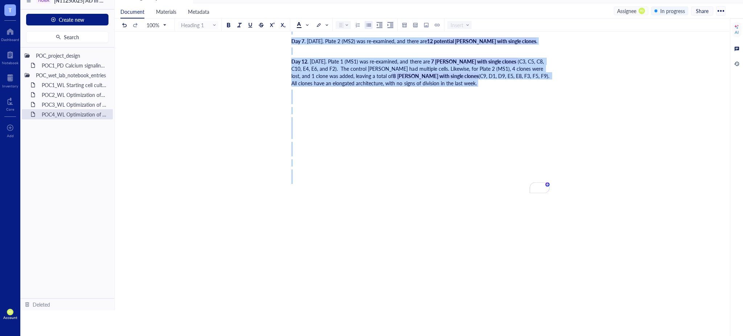
copy div "Researcher: Paola Onate Colobon Principal investigator: Professor Sohyon Lee Da…"
click at [412, 181] on div "To enrich screen reader interactions, please activate Accessibility in Grammarl…" at bounding box center [420, 176] width 258 height 15
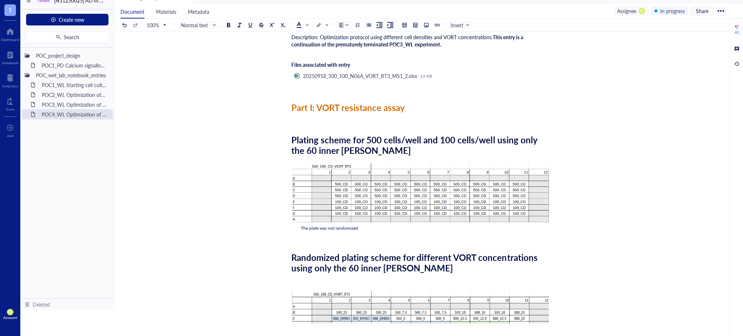
scroll to position [0, 0]
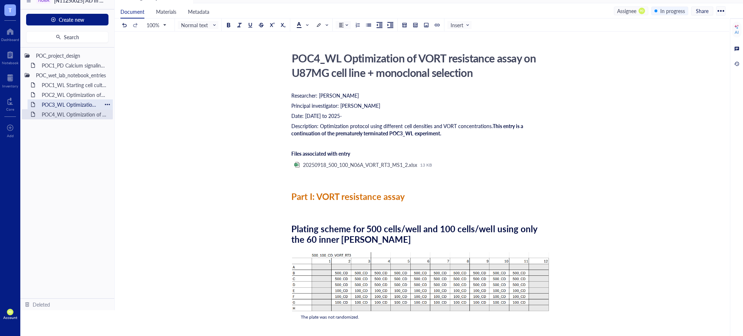
click at [70, 107] on div "POC3_WL Optimization of VORT resistance assay on U87MG cell line" at bounding box center [69, 104] width 63 height 10
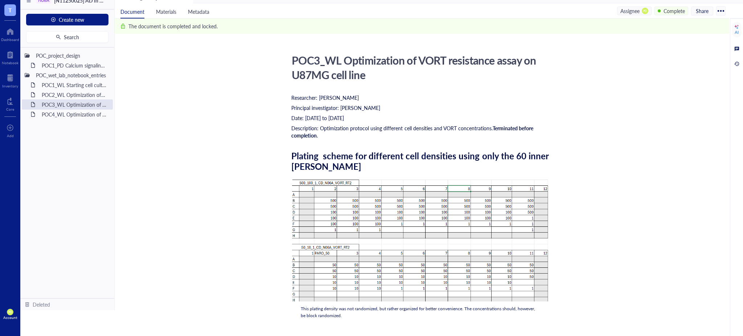
click at [402, 329] on div "﻿" at bounding box center [420, 334] width 258 height 11
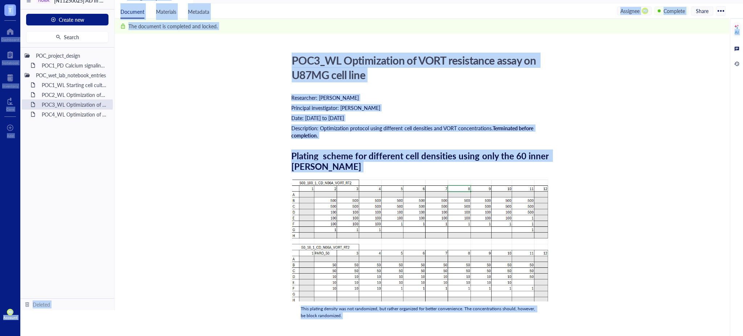
click at [445, 115] on div "Date: 2025-09-03 to 2025-09-08" at bounding box center [420, 117] width 258 height 7
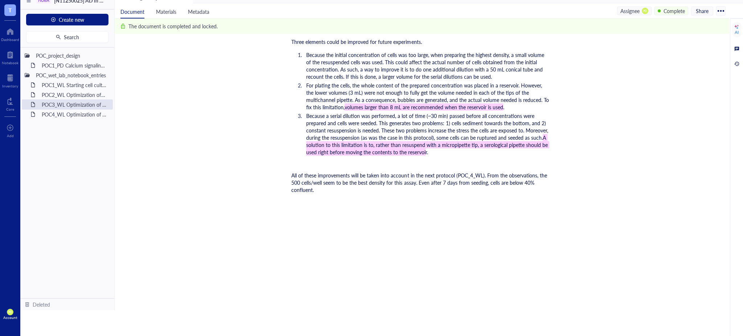
scroll to position [3572, 0]
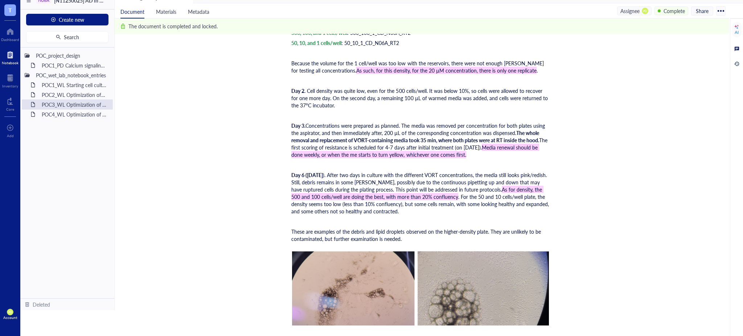
drag, startPoint x: 6, startPoint y: 31, endPoint x: 20, endPoint y: 52, distance: 25.5
click at [6, 30] on div at bounding box center [10, 32] width 18 height 12
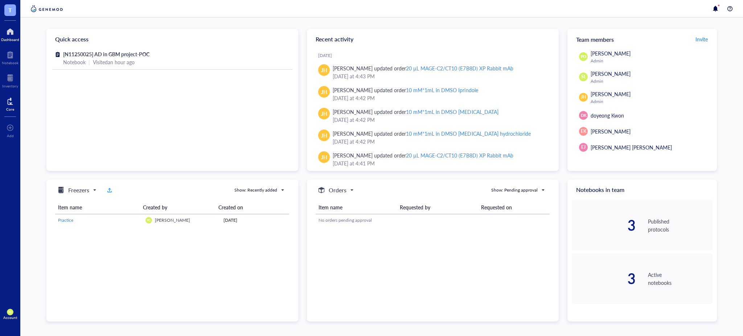
click at [15, 103] on div "Core" at bounding box center [10, 103] width 20 height 20
click at [11, 98] on div at bounding box center [10, 101] width 8 height 12
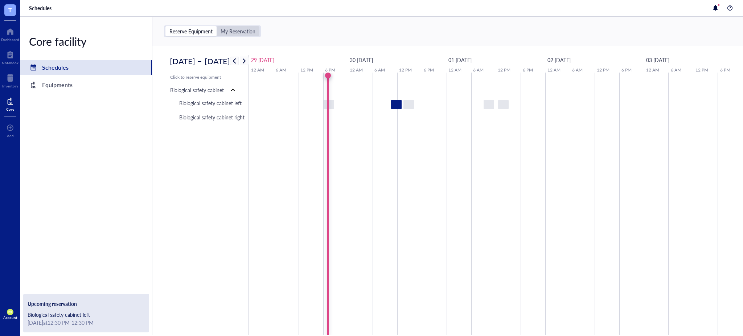
click at [231, 31] on div "My Reservation" at bounding box center [238, 31] width 35 height 7
click at [217, 26] on input "My Reservation" at bounding box center [217, 26] width 0 height 0
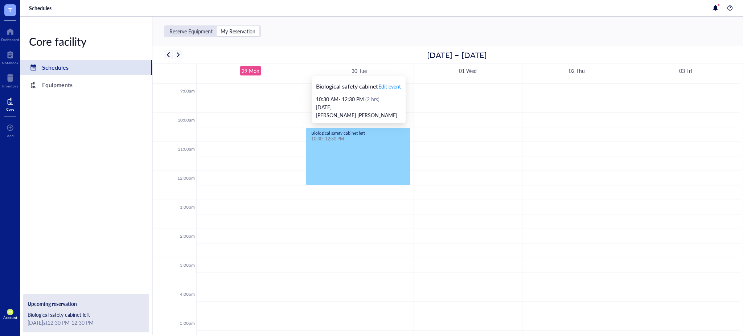
scroll to position [175, 0]
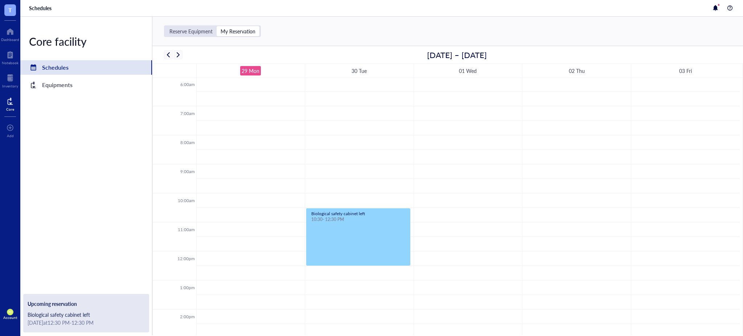
click at [192, 34] on div "Reserve Equipment" at bounding box center [190, 31] width 51 height 10
click at [165, 26] on input "Reserve Equipment" at bounding box center [165, 26] width 0 height 0
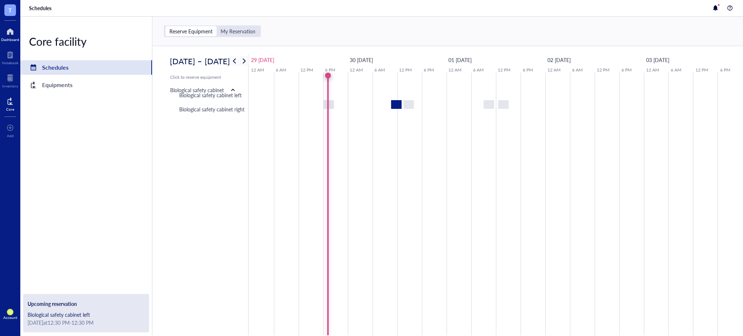
click at [5, 33] on div at bounding box center [10, 32] width 18 height 12
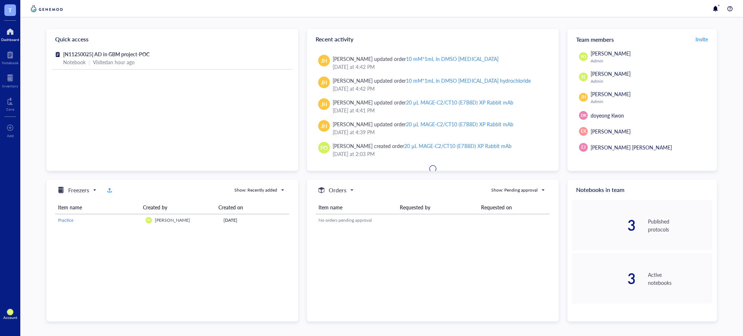
scroll to position [58, 0]
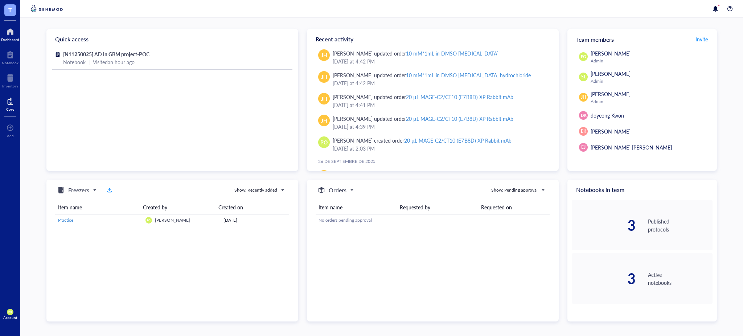
click at [0, 106] on div "Core" at bounding box center [10, 103] width 20 height 20
click at [17, 76] on div at bounding box center [10, 78] width 16 height 12
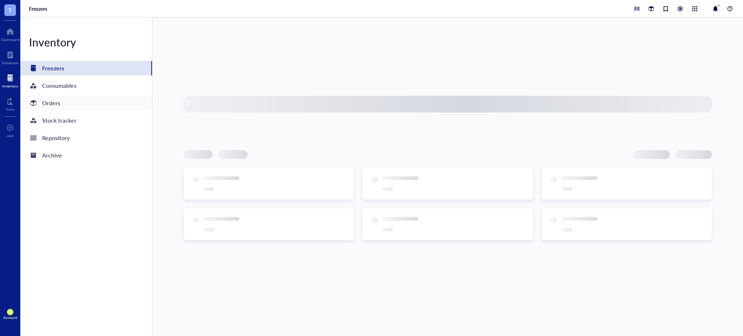
click at [65, 103] on div "Orders" at bounding box center [86, 103] width 132 height 15
